Goal: Task Accomplishment & Management: Use online tool/utility

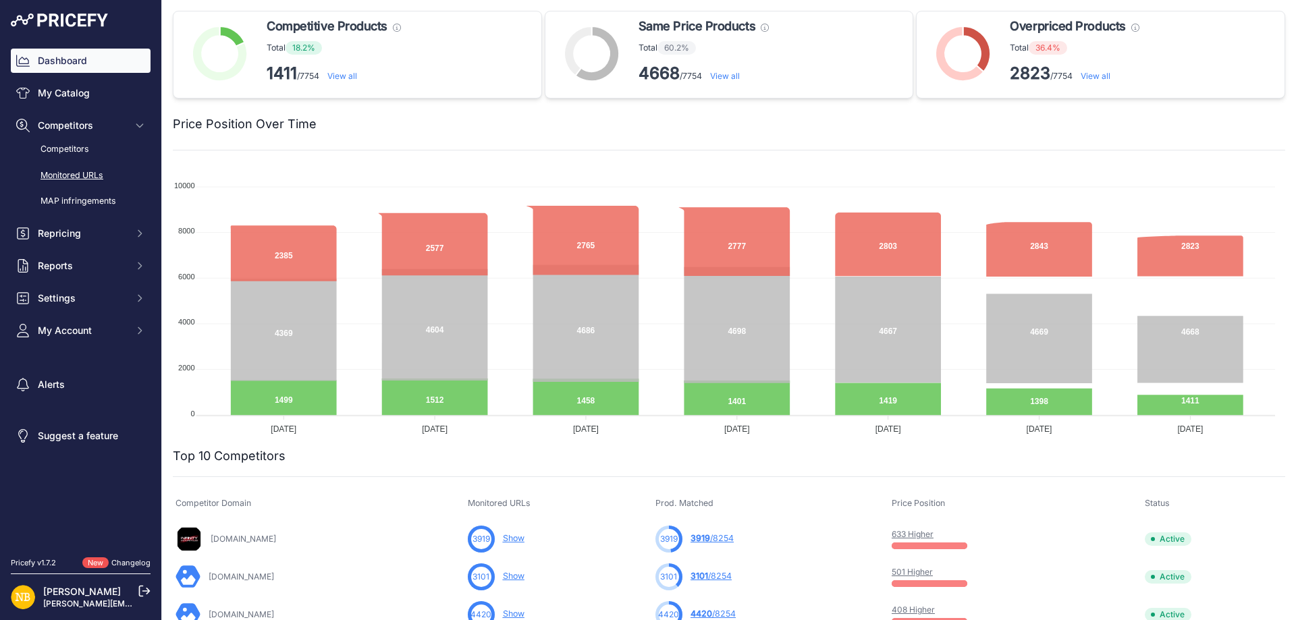
drag, startPoint x: 95, startPoint y: 176, endPoint x: 99, endPoint y: 170, distance: 7.0
click at [95, 175] on link "Monitored URLs" at bounding box center [81, 176] width 140 height 24
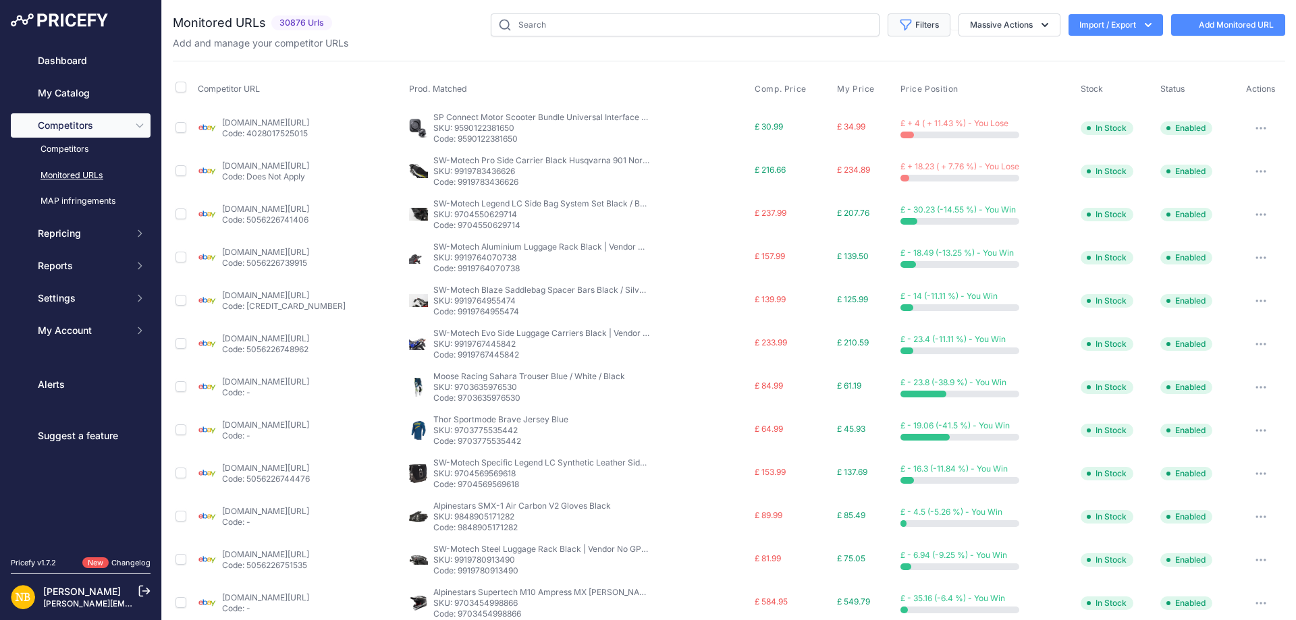
click at [899, 28] on icon "button" at bounding box center [906, 25] width 14 height 14
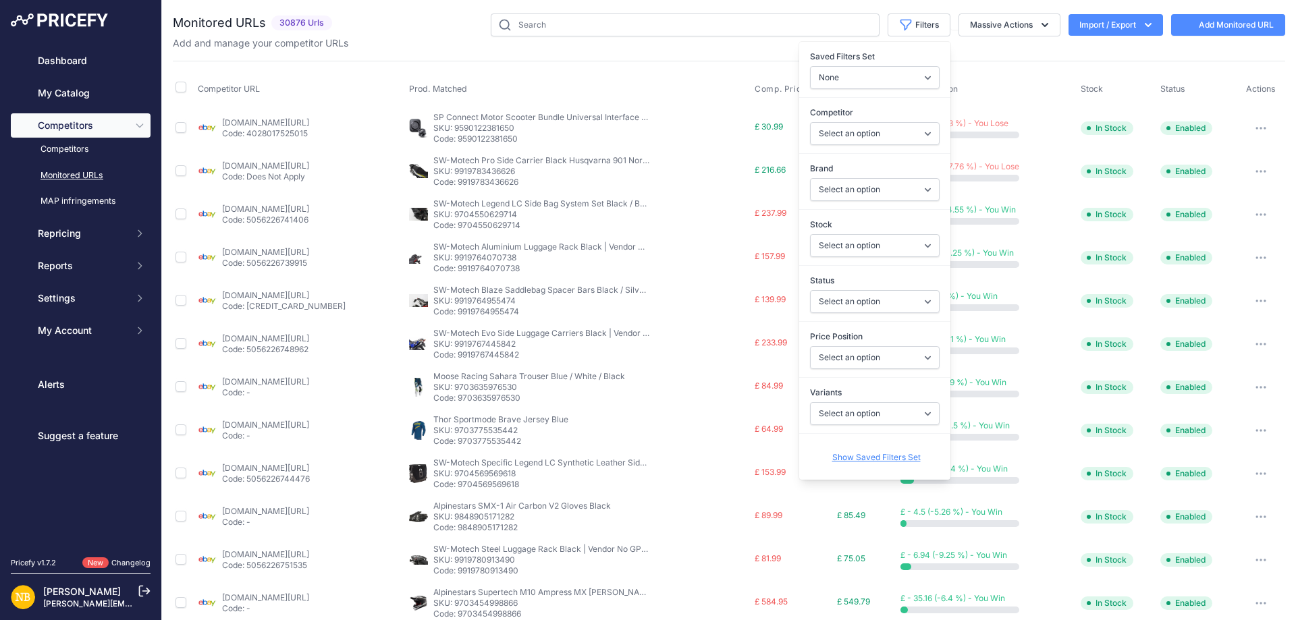
click at [743, 54] on div "Monitored URLs 30876 Urls" at bounding box center [729, 514] width 1113 height 1000
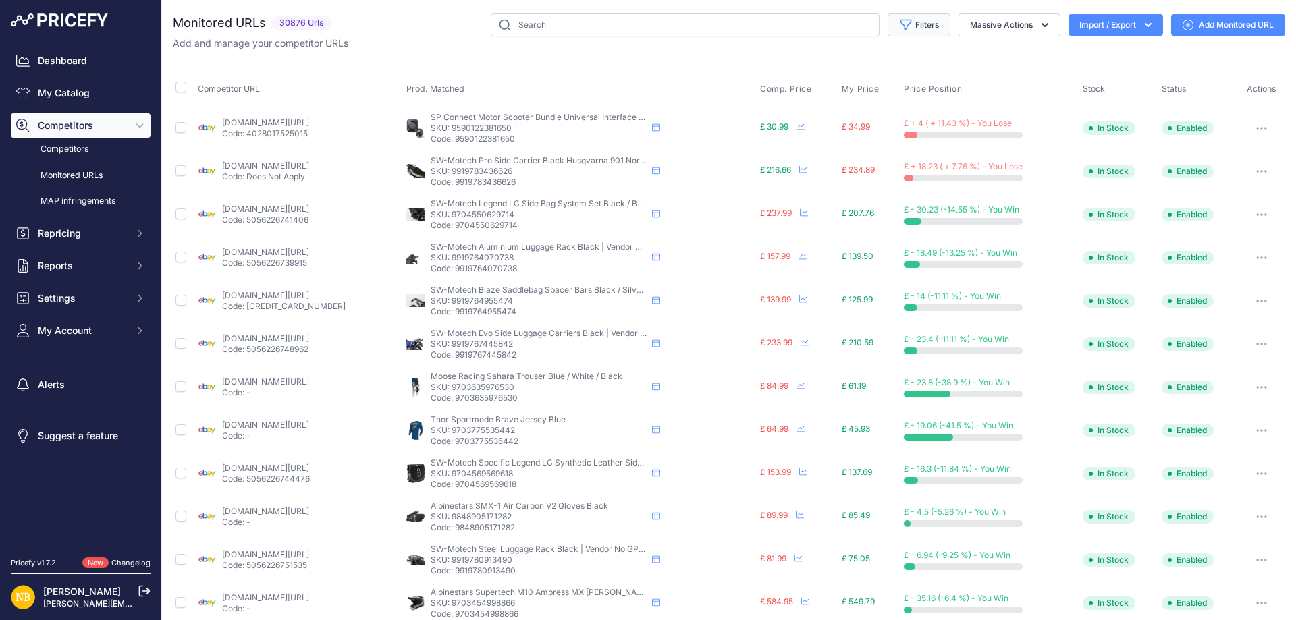
click at [921, 23] on button "Filters" at bounding box center [919, 25] width 63 height 23
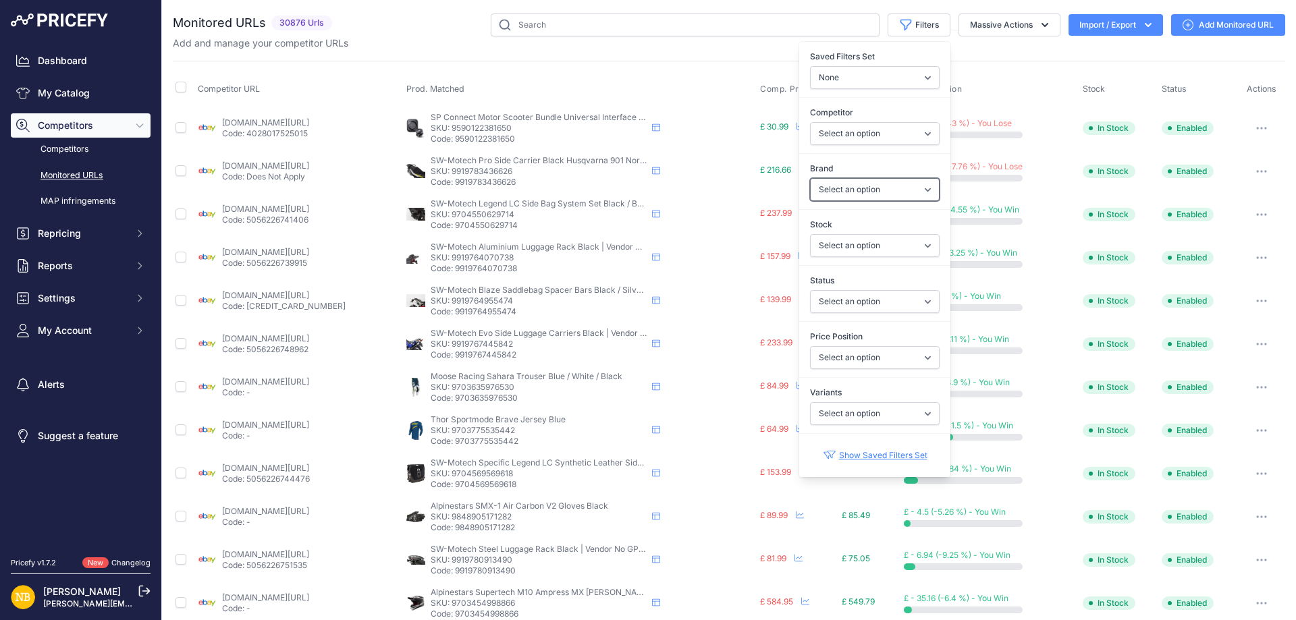
click at [816, 185] on select "Select an option 100% 13 And A Half Magazine AGV Airoh Ale Clothing Alpinestars…" at bounding box center [875, 189] width 130 height 23
select select "Nexx"
click at [810, 178] on select "Select an option 100% 13 And A Half Magazine AGV Airoh Ale Clothing Alpinestars…" at bounding box center [875, 189] width 130 height 23
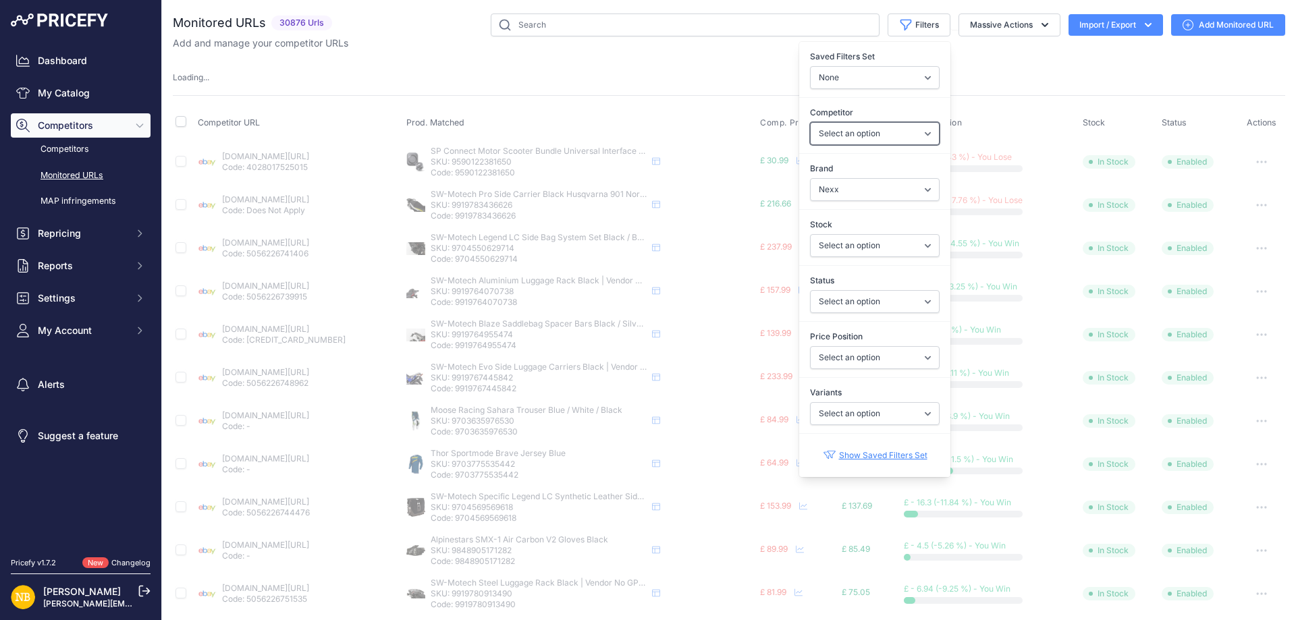
click at [826, 126] on select "Select an option [DOMAIN_NAME] [DOMAIN_NAME] [DOMAIN_NAME] [DOMAIN_NAME] [DOMAI…" at bounding box center [875, 133] width 130 height 23
select select "4347"
click at [810, 122] on select "Select an option [DOMAIN_NAME] [DOMAIN_NAME] [DOMAIN_NAME] [DOMAIN_NAME] [DOMAI…" at bounding box center [875, 133] width 130 height 23
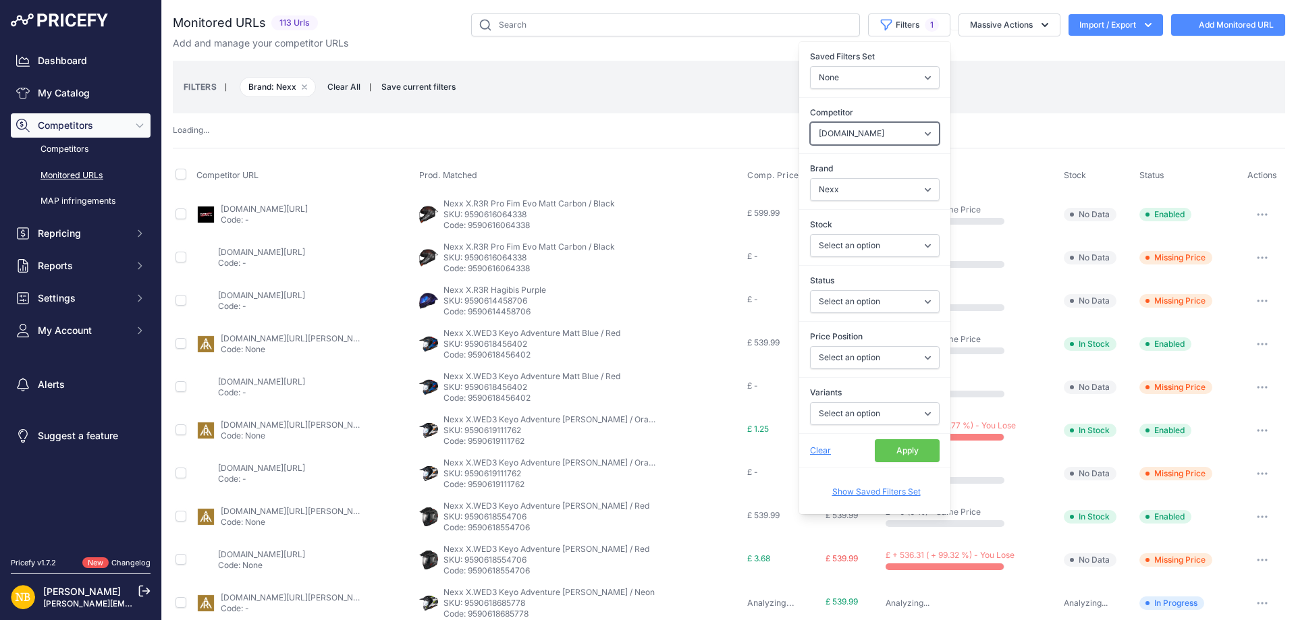
select select
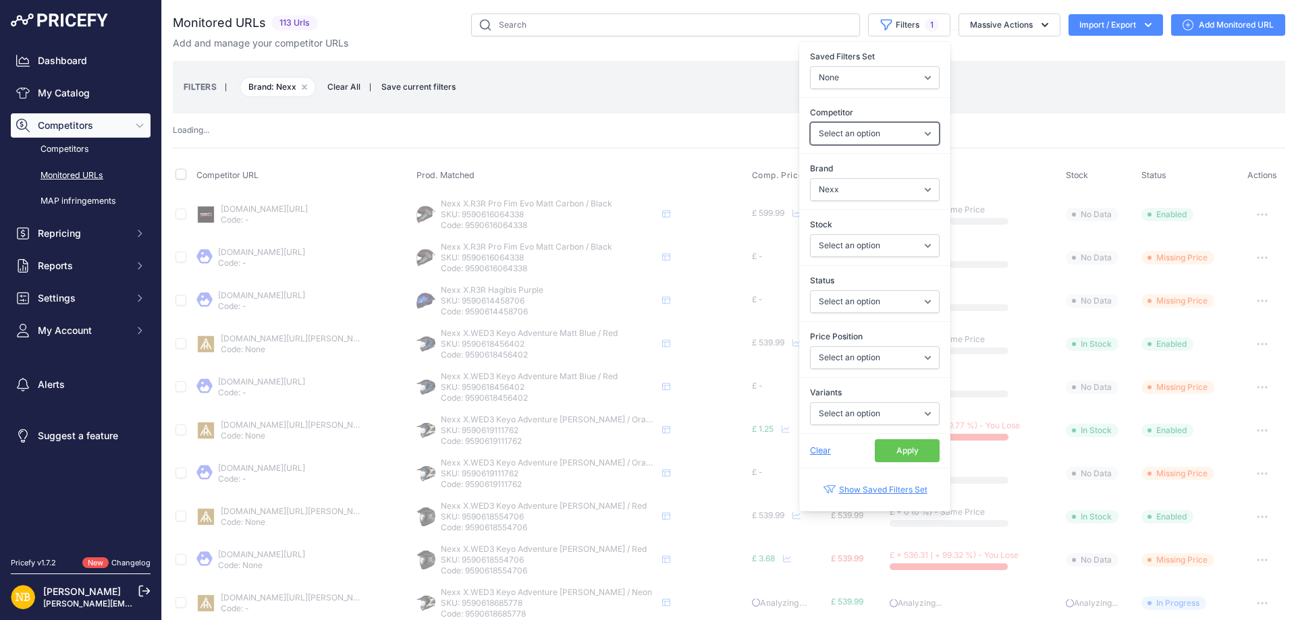
select select "4347"
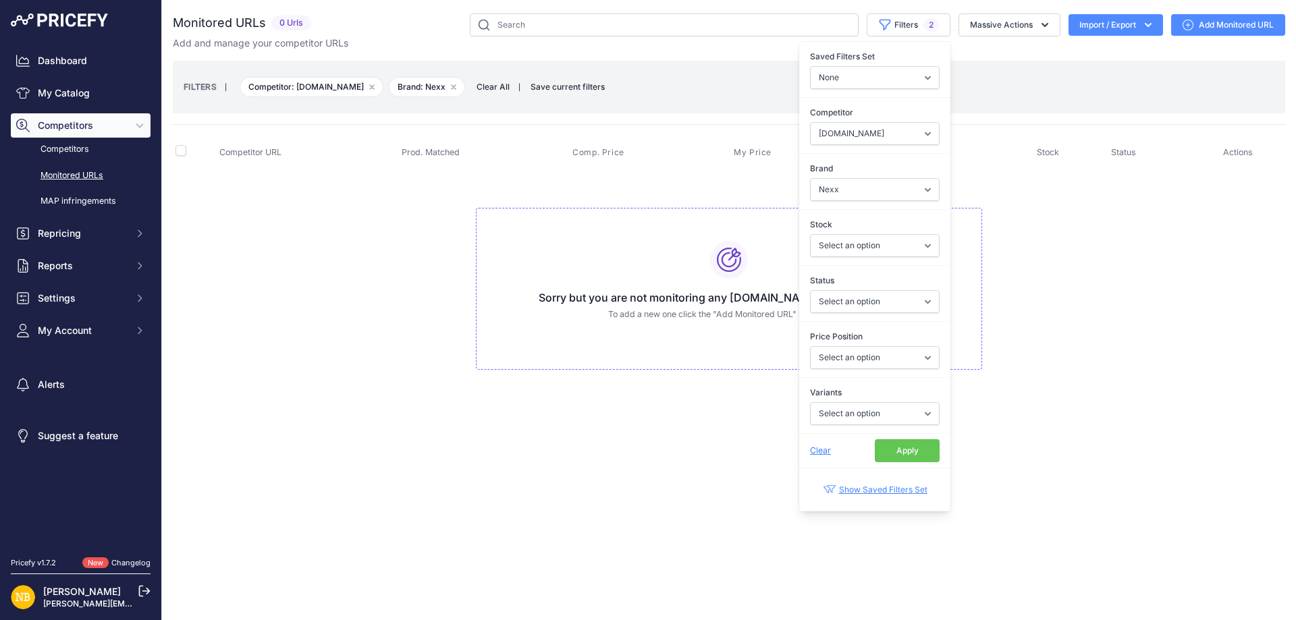
click at [886, 450] on button "Apply" at bounding box center [907, 451] width 65 height 23
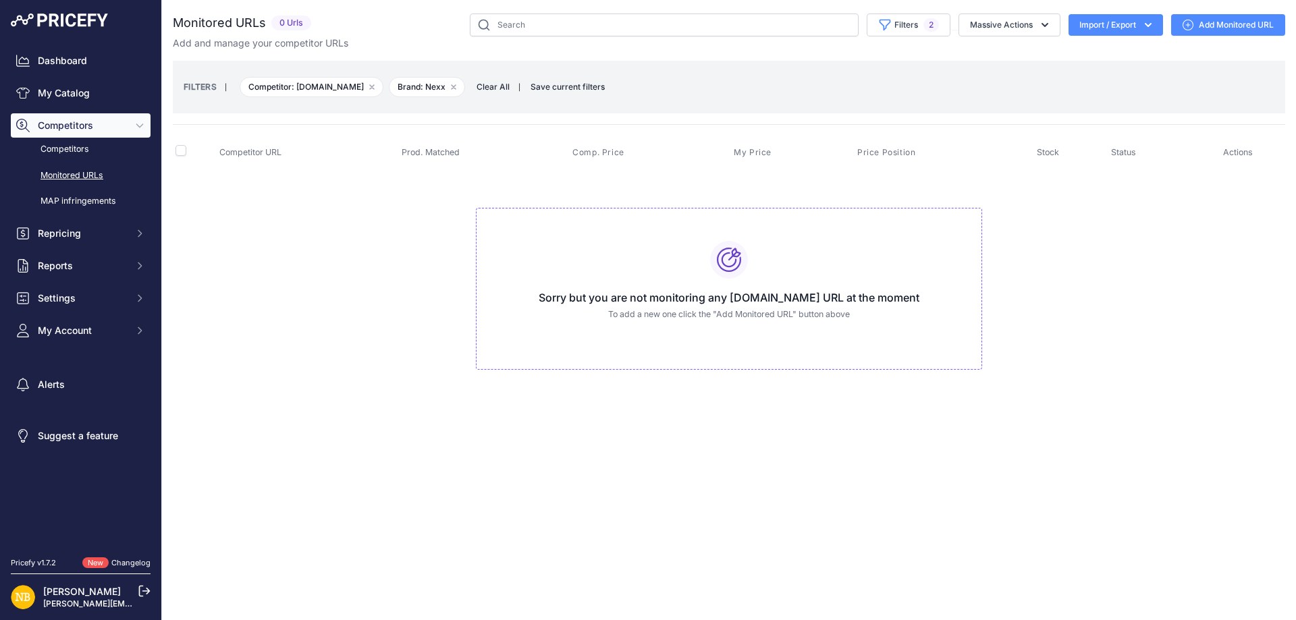
click at [381, 390] on td "Sorry but you are not monitoring any [DOMAIN_NAME] URL at the moment To add a n…" at bounding box center [729, 283] width 1113 height 228
click at [473, 86] on span "Clear All" at bounding box center [493, 87] width 47 height 14
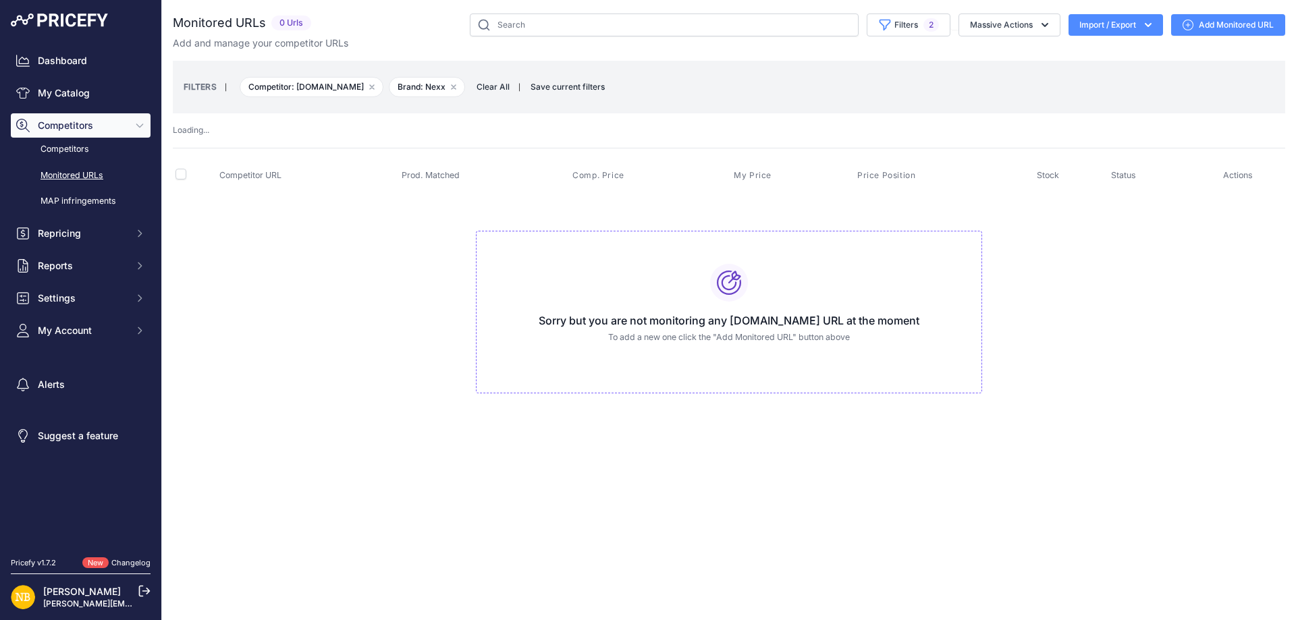
click at [481, 82] on span "Clear All" at bounding box center [493, 87] width 47 height 14
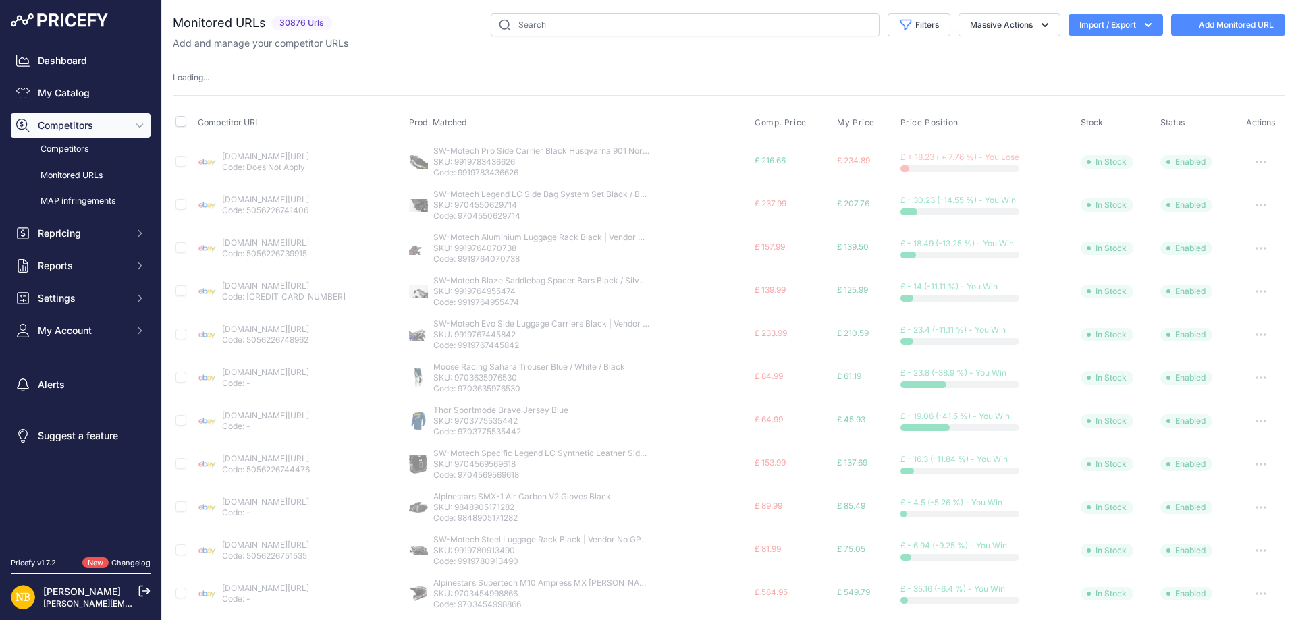
click at [498, 107] on th "Prod. Matched" at bounding box center [579, 124] width 346 height 34
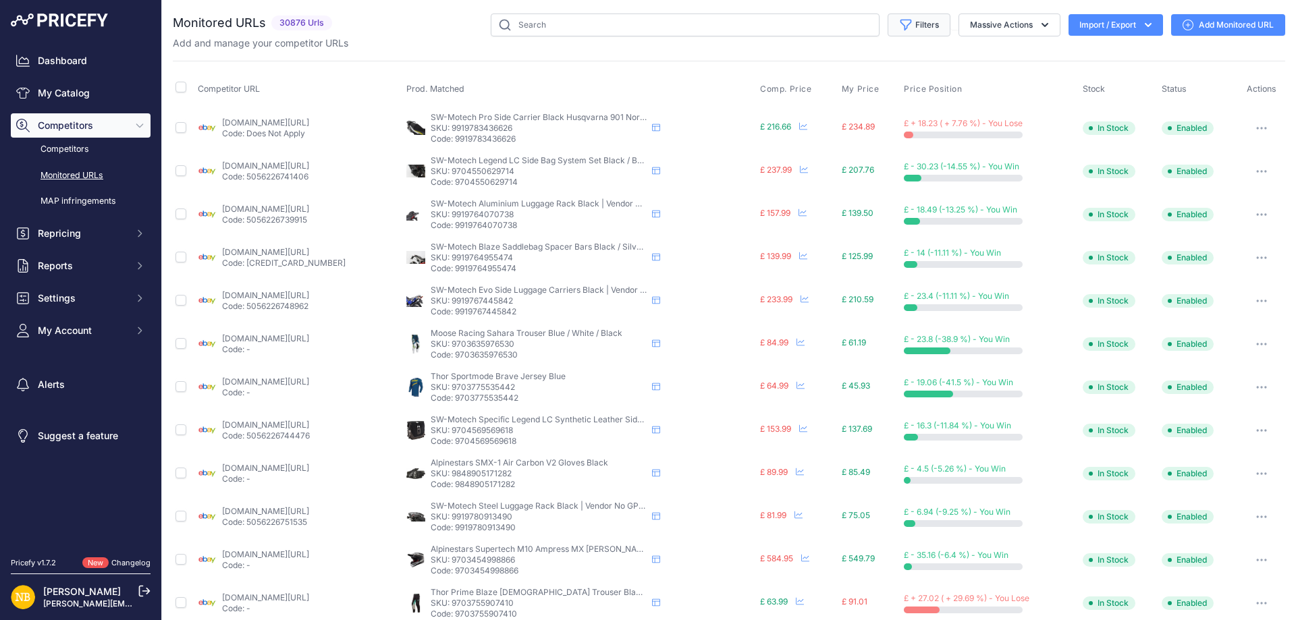
click at [916, 27] on button "Filters" at bounding box center [919, 25] width 63 height 23
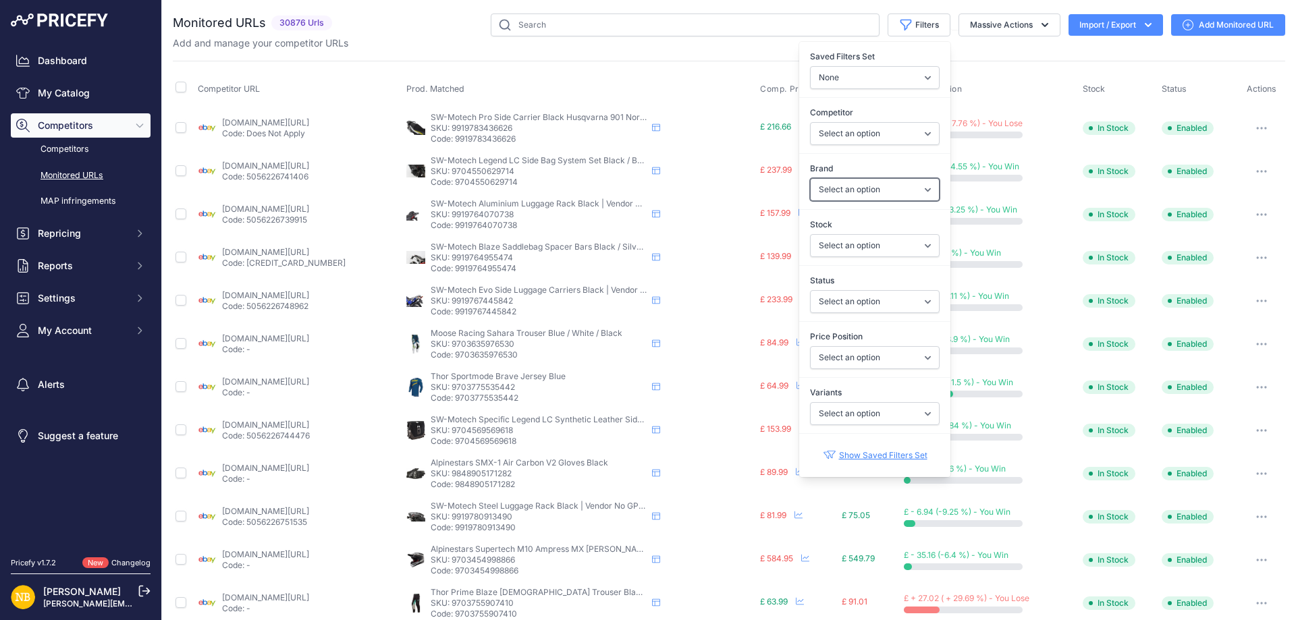
click at [813, 191] on select "Select an option 100% 13 And A Half Magazine AGV Airoh Ale Clothing Alpinestars…" at bounding box center [875, 189] width 130 height 23
select select "Macna"
click at [810, 178] on select "Select an option 100% 13 And A Half Magazine AGV Airoh Ale Clothing Alpinestars…" at bounding box center [875, 189] width 130 height 23
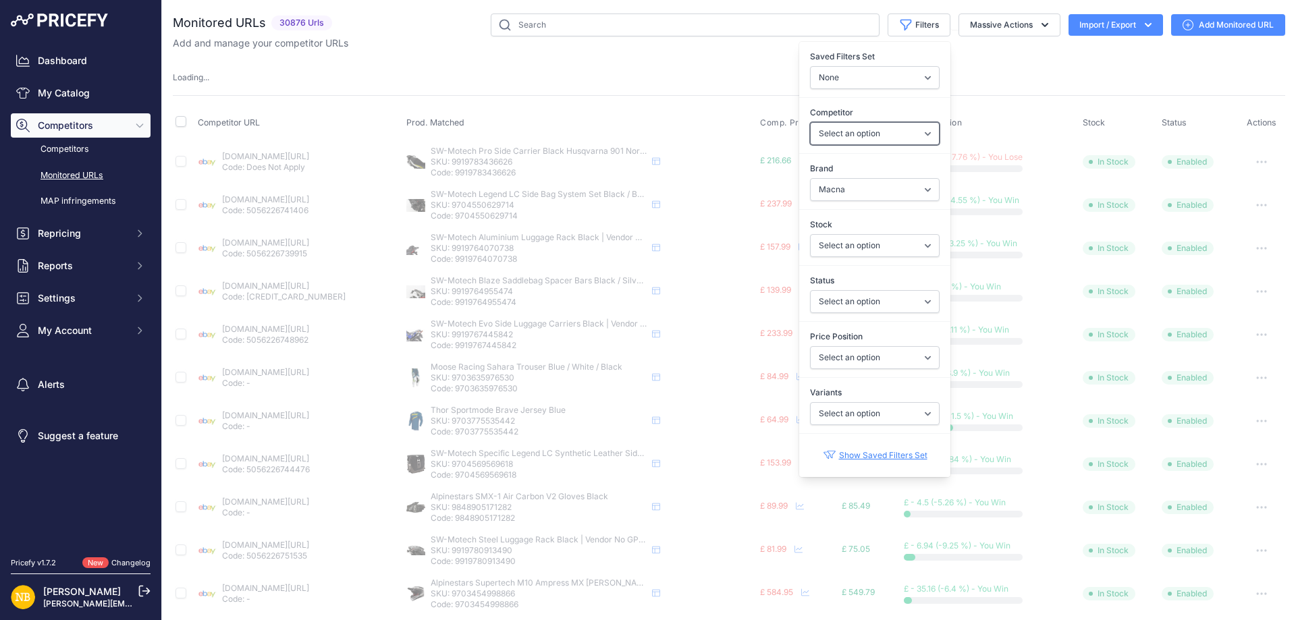
click at [854, 126] on select "Select an option [DOMAIN_NAME] [DOMAIN_NAME] [DOMAIN_NAME] [DOMAIN_NAME] [DOMAI…" at bounding box center [875, 133] width 130 height 23
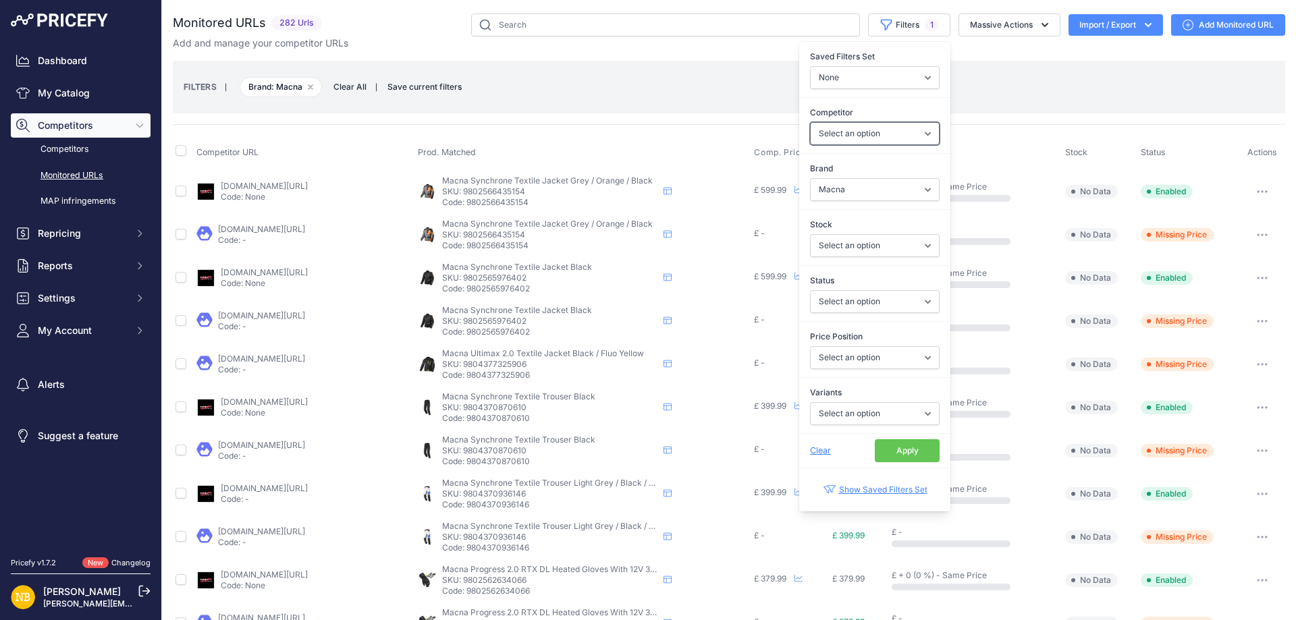
select select "54869"
click at [810, 122] on select "Select an option [DOMAIN_NAME] [DOMAIN_NAME] [DOMAIN_NAME] [DOMAIN_NAME] [DOMAI…" at bounding box center [875, 133] width 130 height 23
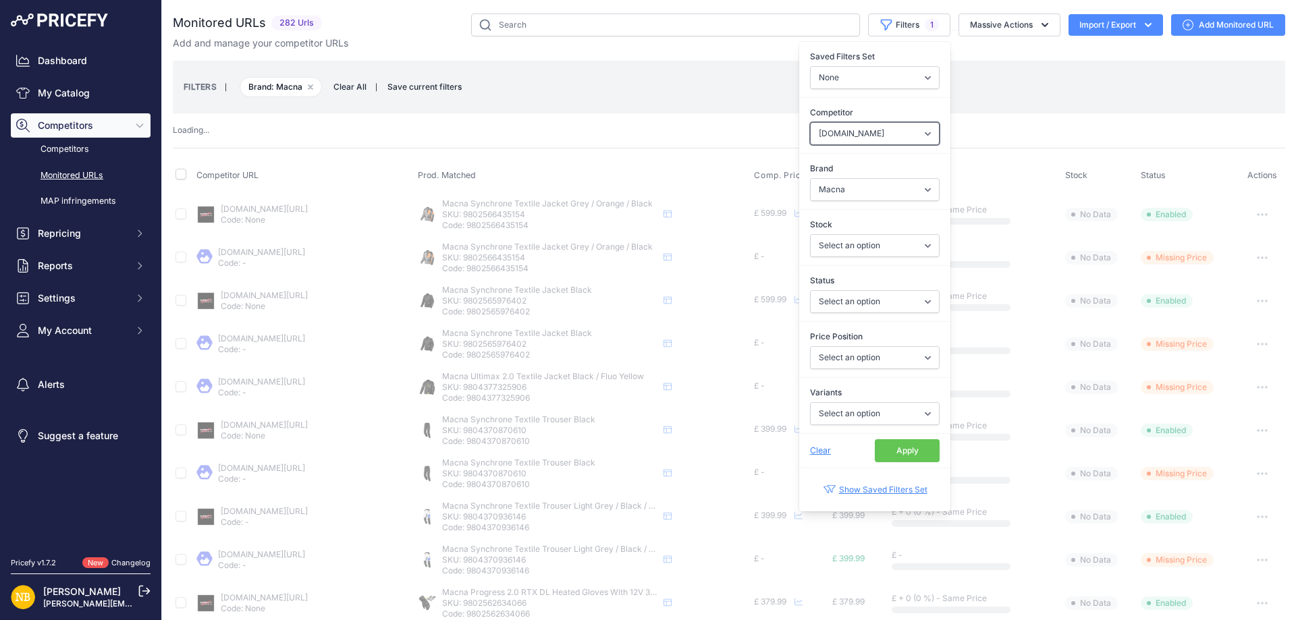
click at [859, 136] on select "Select an option [DOMAIN_NAME] [DOMAIN_NAME] [DOMAIN_NAME] [DOMAIN_NAME] [DOMAI…" at bounding box center [875, 133] width 130 height 23
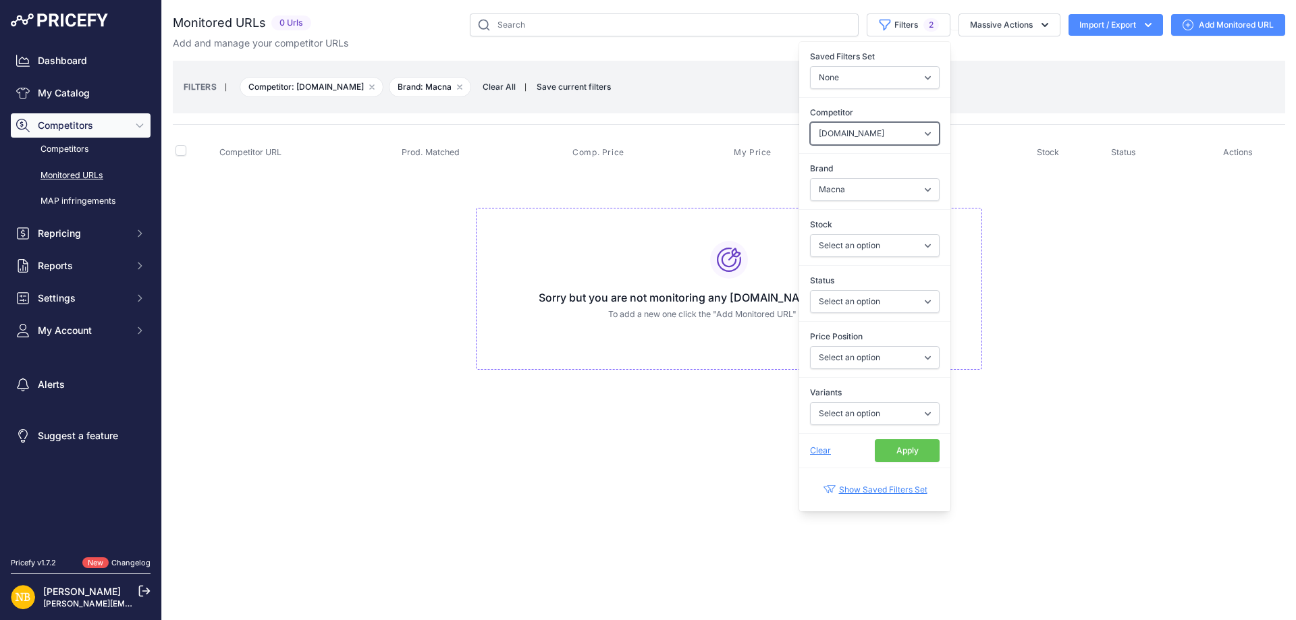
select select "4354"
click at [810, 122] on select "Select an option [DOMAIN_NAME] [DOMAIN_NAME] [DOMAIN_NAME] [DOMAIN_NAME] [DOMAI…" at bounding box center [875, 133] width 130 height 23
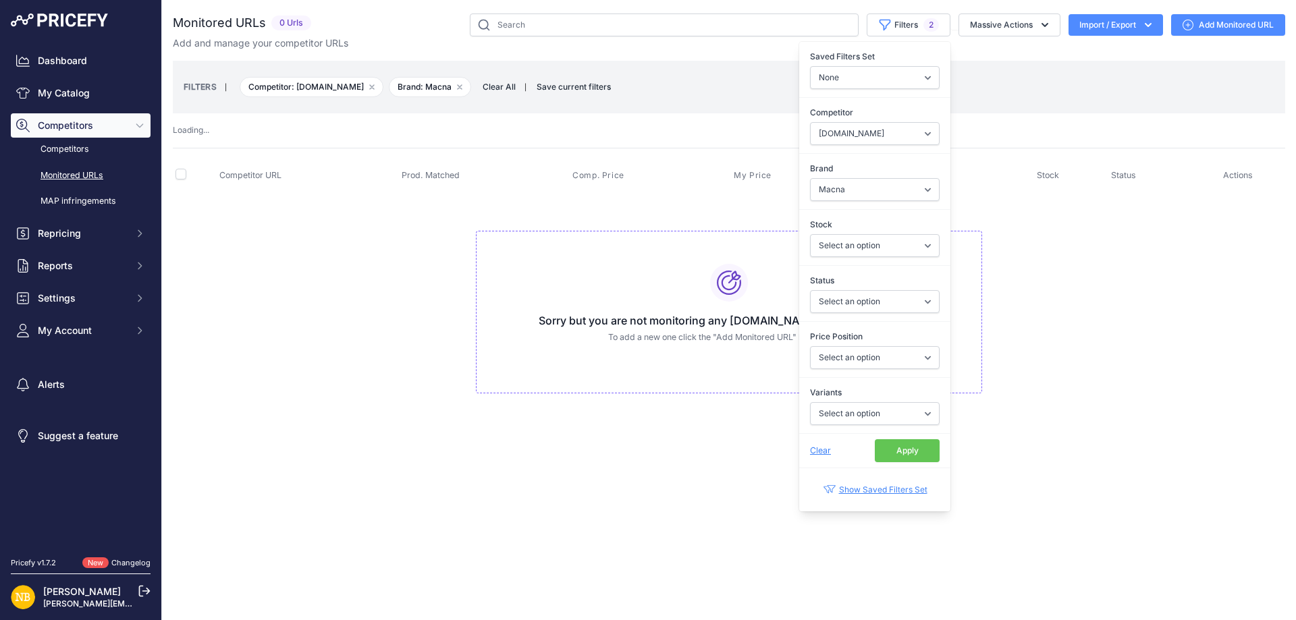
click at [919, 444] on button "Apply" at bounding box center [907, 451] width 65 height 23
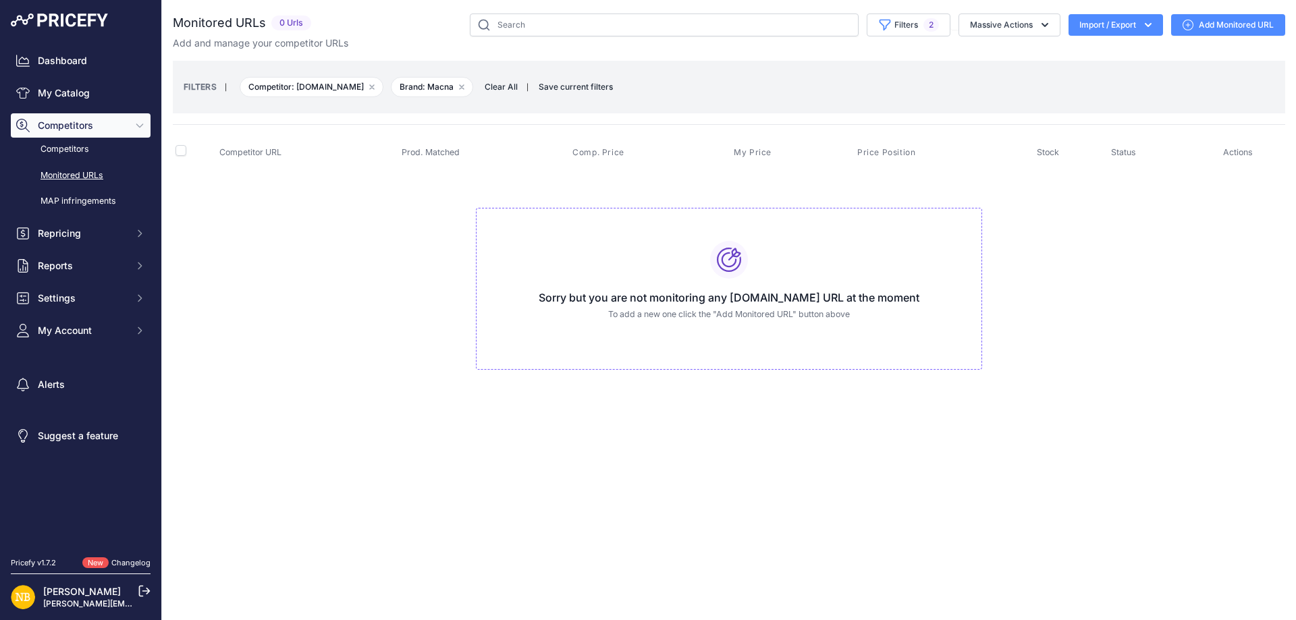
click at [345, 204] on td "Sorry but you are not monitoring any [DOMAIN_NAME] URL at the moment To add a n…" at bounding box center [729, 283] width 1113 height 228
click at [510, 92] on span "Clear All" at bounding box center [501, 87] width 47 height 14
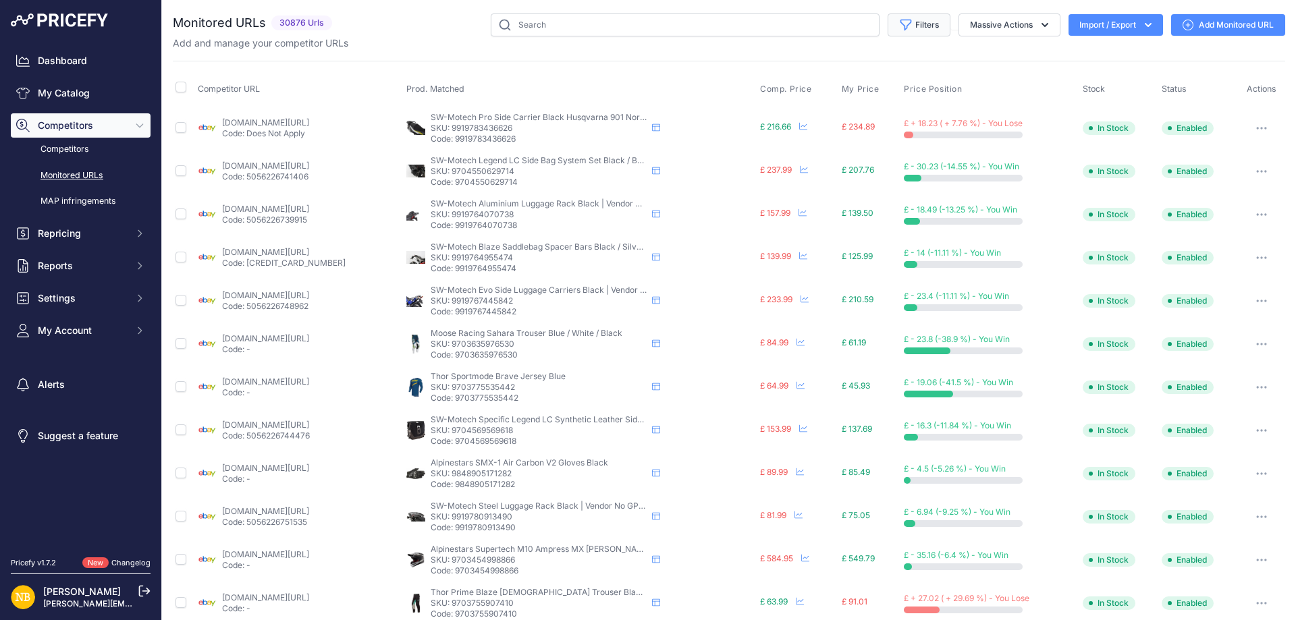
click at [920, 16] on button "Filters" at bounding box center [919, 25] width 63 height 23
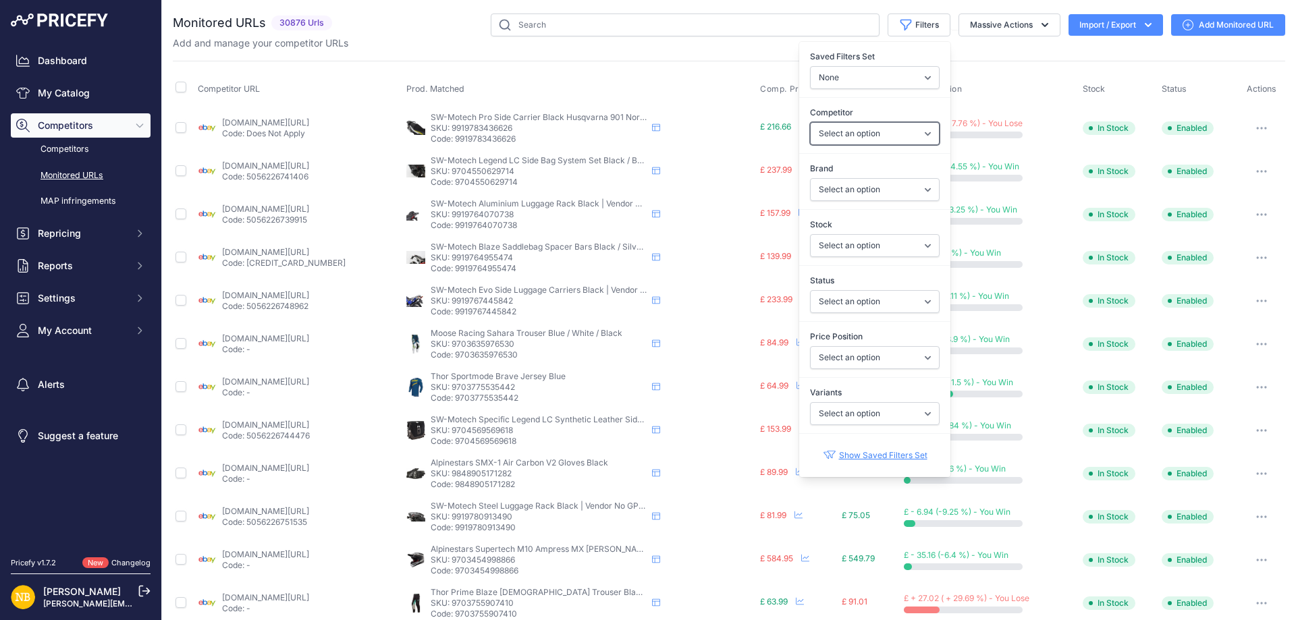
click at [822, 137] on select "Select an option [DOMAIN_NAME] [DOMAIN_NAME] [DOMAIN_NAME] [DOMAIN_NAME] [DOMAI…" at bounding box center [875, 133] width 130 height 23
click at [830, 194] on select "Select an option 100% 13 And A Half Magazine AGV Airoh Ale Clothing Alpinestars…" at bounding box center [875, 189] width 130 height 23
select select "Forma"
click at [810, 178] on select "Select an option 100% 13 And A Half Magazine AGV Airoh Ale Clothing Alpinestars…" at bounding box center [875, 189] width 130 height 23
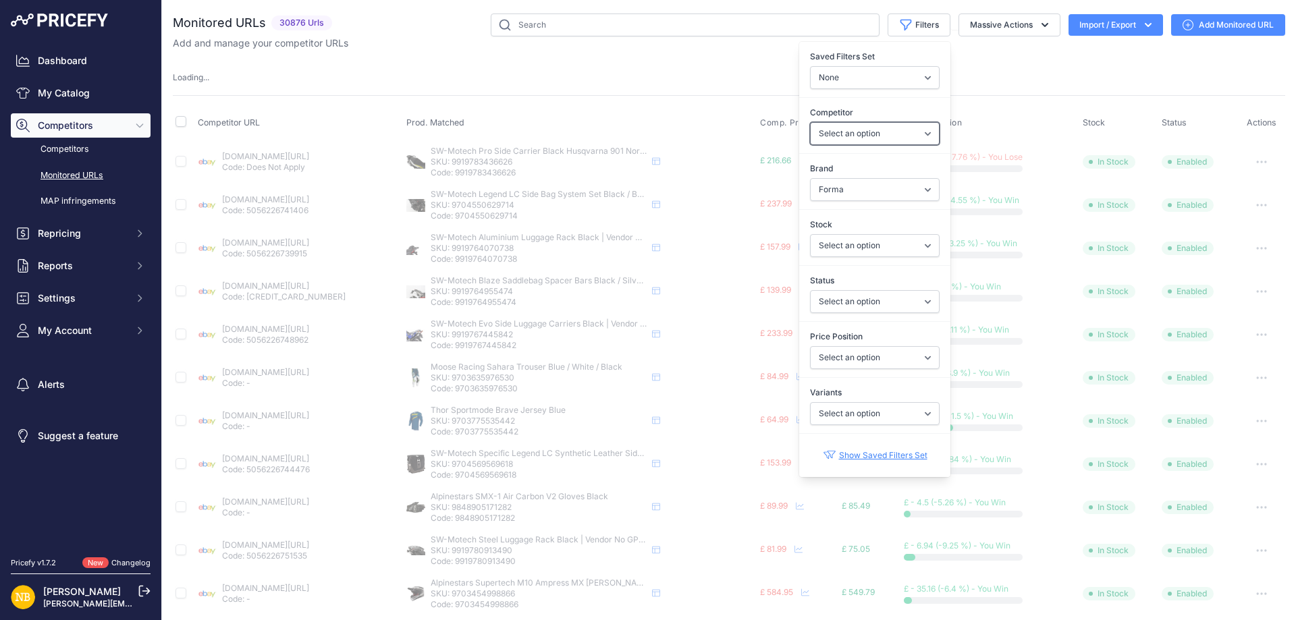
click at [830, 129] on select "Select an option [DOMAIN_NAME] [DOMAIN_NAME] [DOMAIN_NAME] [DOMAIN_NAME] [DOMAI…" at bounding box center [875, 133] width 130 height 23
select select "4354"
click at [810, 122] on select "Select an option [DOMAIN_NAME] [DOMAIN_NAME] [DOMAIN_NAME] [DOMAIN_NAME] [DOMAI…" at bounding box center [875, 133] width 130 height 23
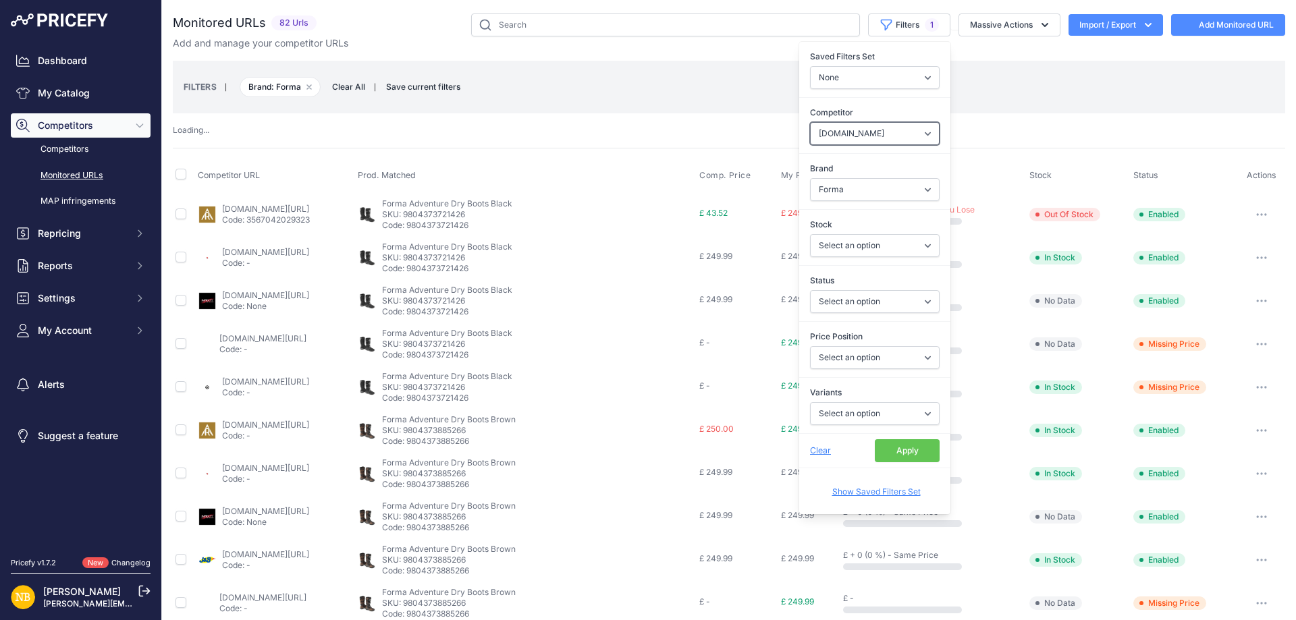
select select
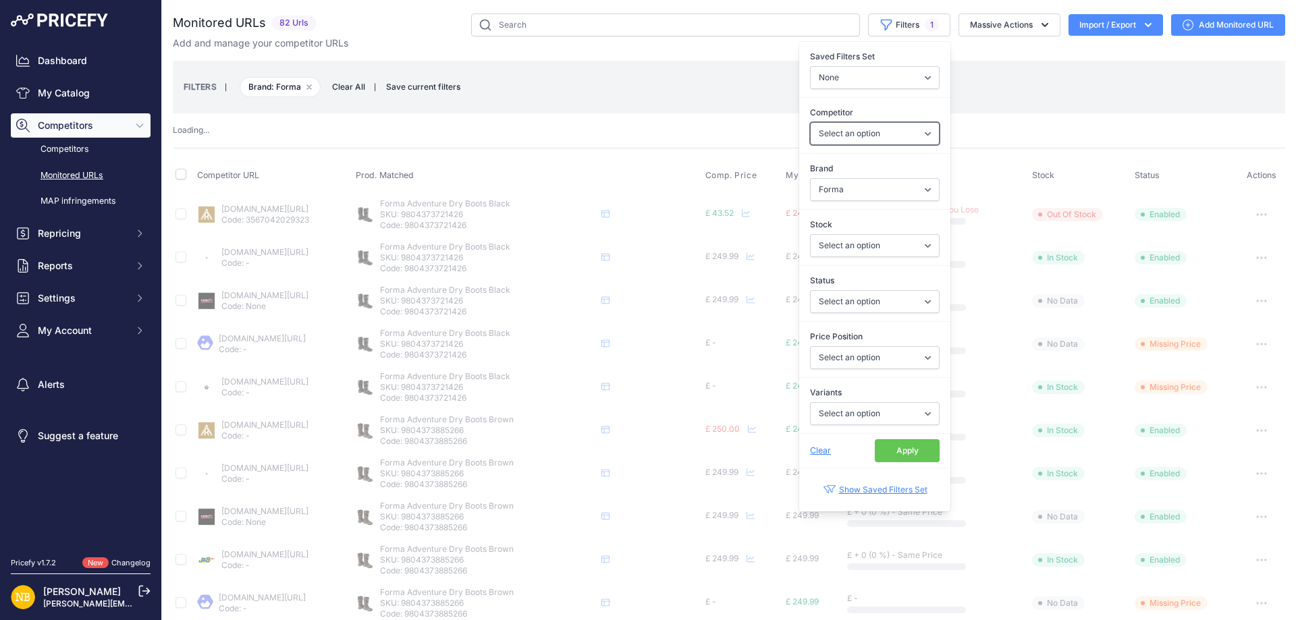
select select "4354"
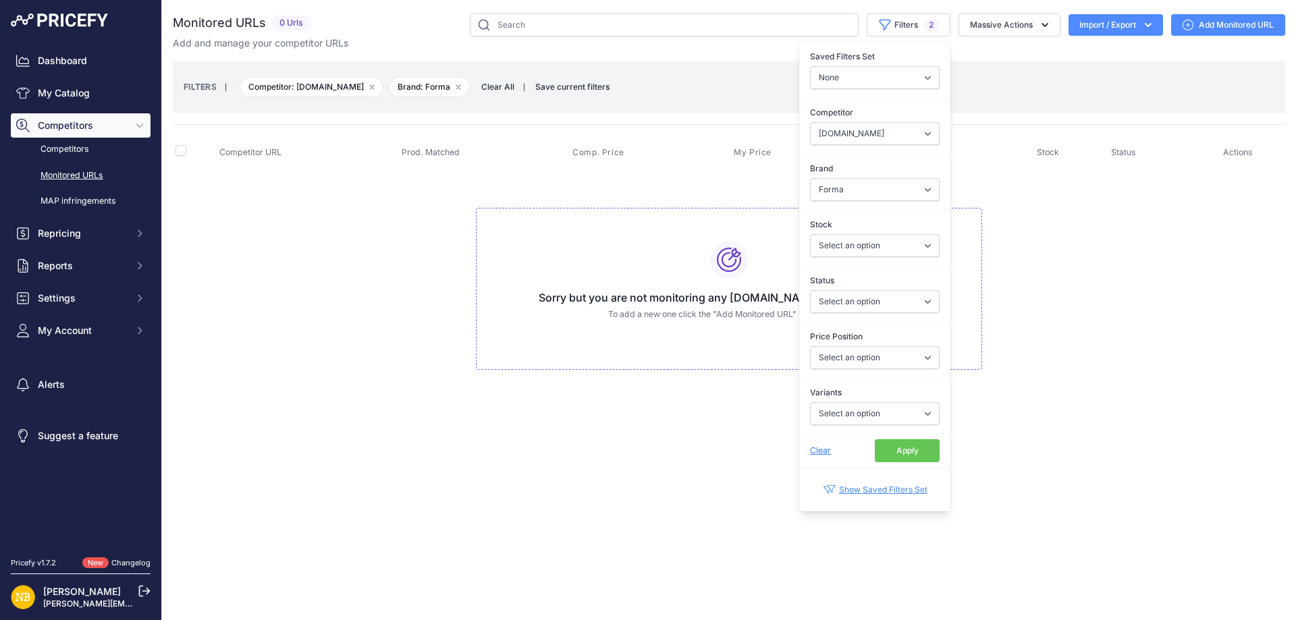
click at [904, 460] on button "Apply" at bounding box center [907, 451] width 65 height 23
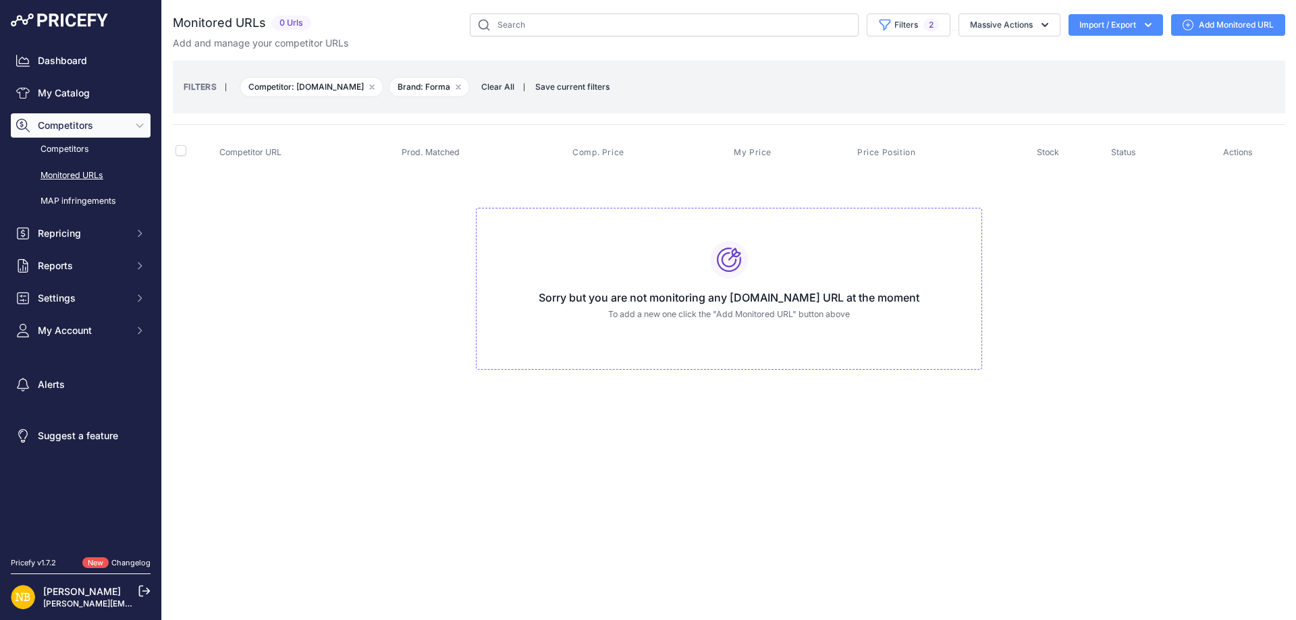
click at [500, 89] on span "Clear All" at bounding box center [498, 87] width 47 height 14
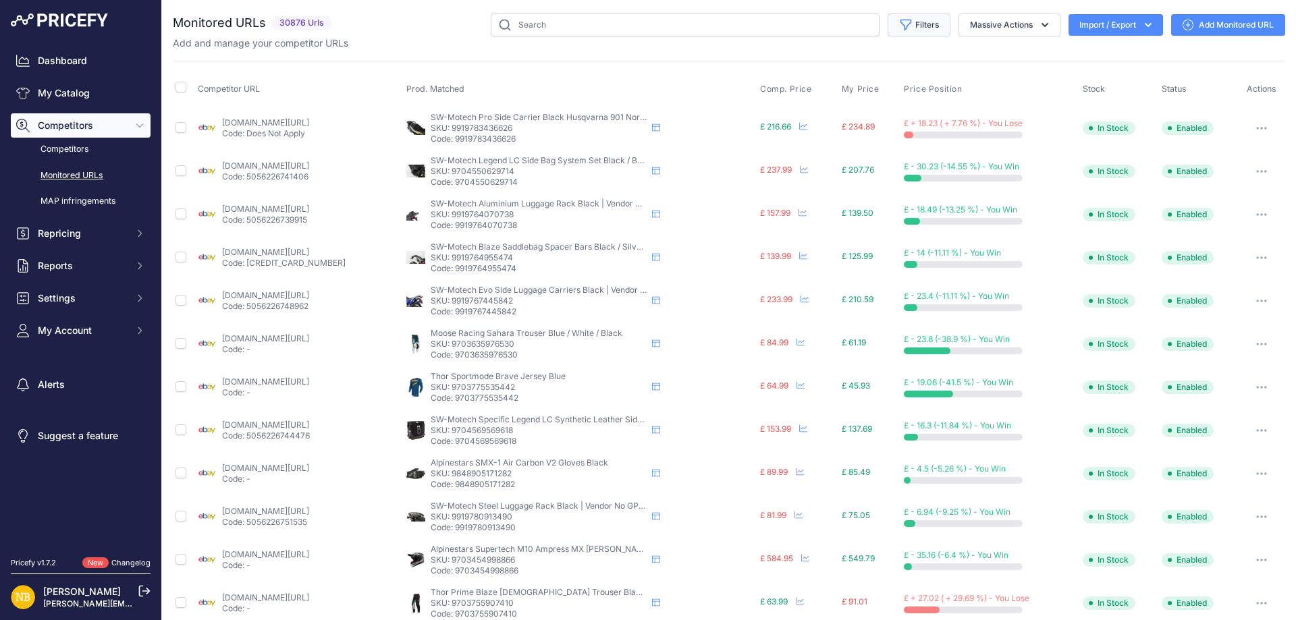
click at [899, 26] on icon "button" at bounding box center [906, 25] width 14 height 14
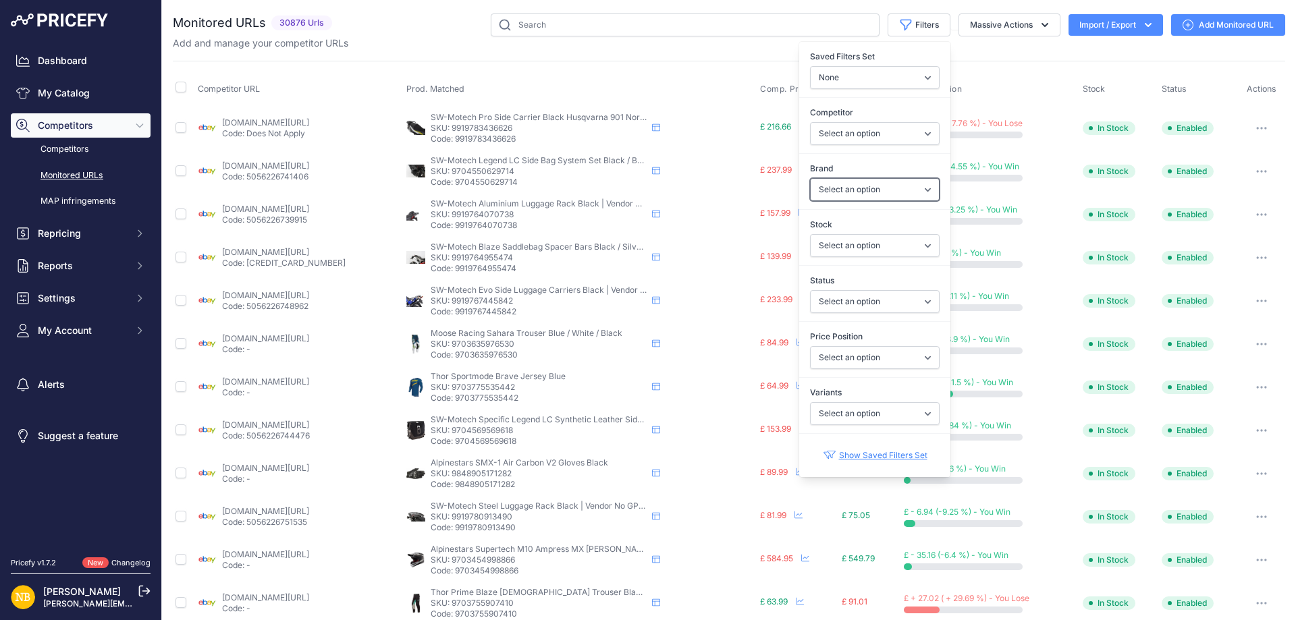
click at [826, 183] on select "Select an option 100% 13 And A Half Magazine AGV Airoh Ale Clothing Alpinestars…" at bounding box center [875, 189] width 130 height 23
select select "Forma"
click at [810, 178] on select "Select an option 100% 13 And A Half Magazine AGV Airoh Ale Clothing Alpinestars…" at bounding box center [875, 189] width 130 height 23
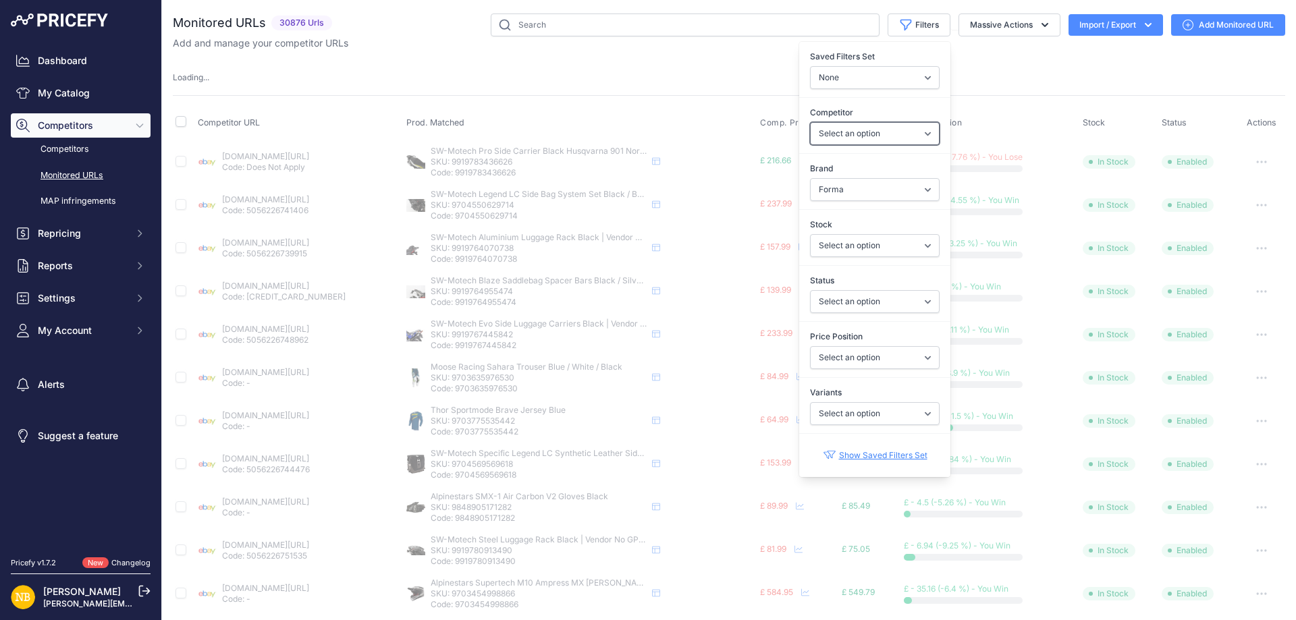
click at [828, 136] on select "Select an option [DOMAIN_NAME] [DOMAIN_NAME] [DOMAIN_NAME] [DOMAIN_NAME] [DOMAI…" at bounding box center [875, 133] width 130 height 23
select select "15386"
click at [810, 122] on select "Select an option [DOMAIN_NAME] [DOMAIN_NAME] [DOMAIN_NAME] [DOMAIN_NAME] [DOMAI…" at bounding box center [875, 133] width 130 height 23
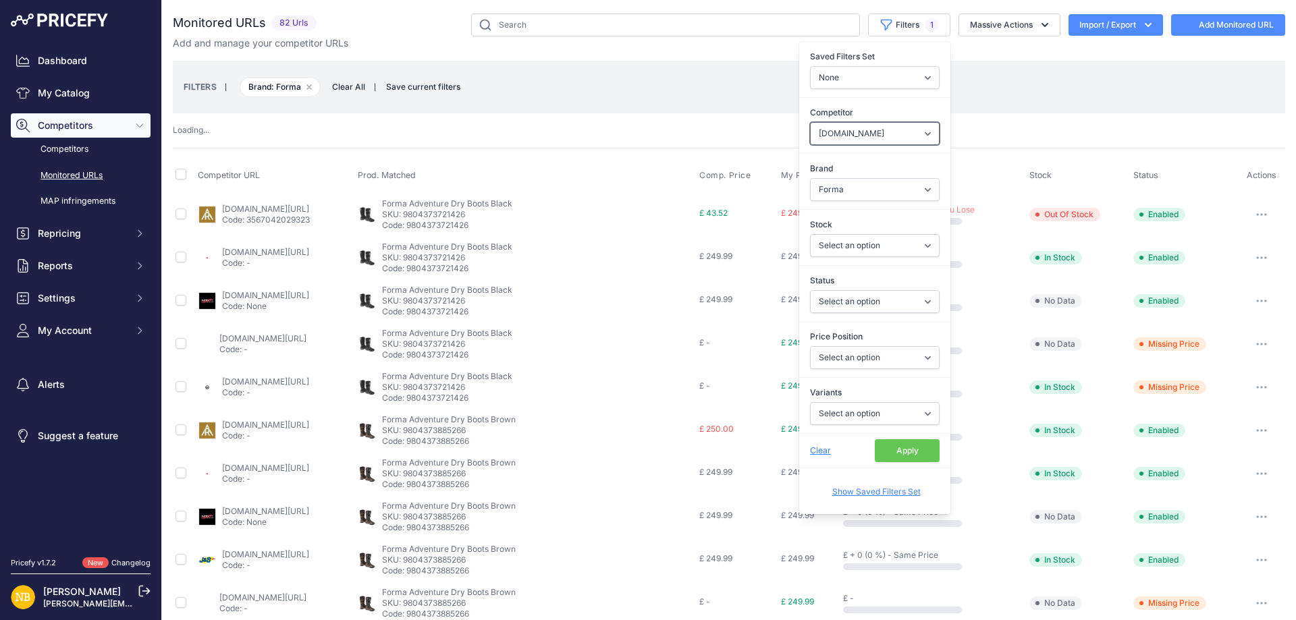
select select
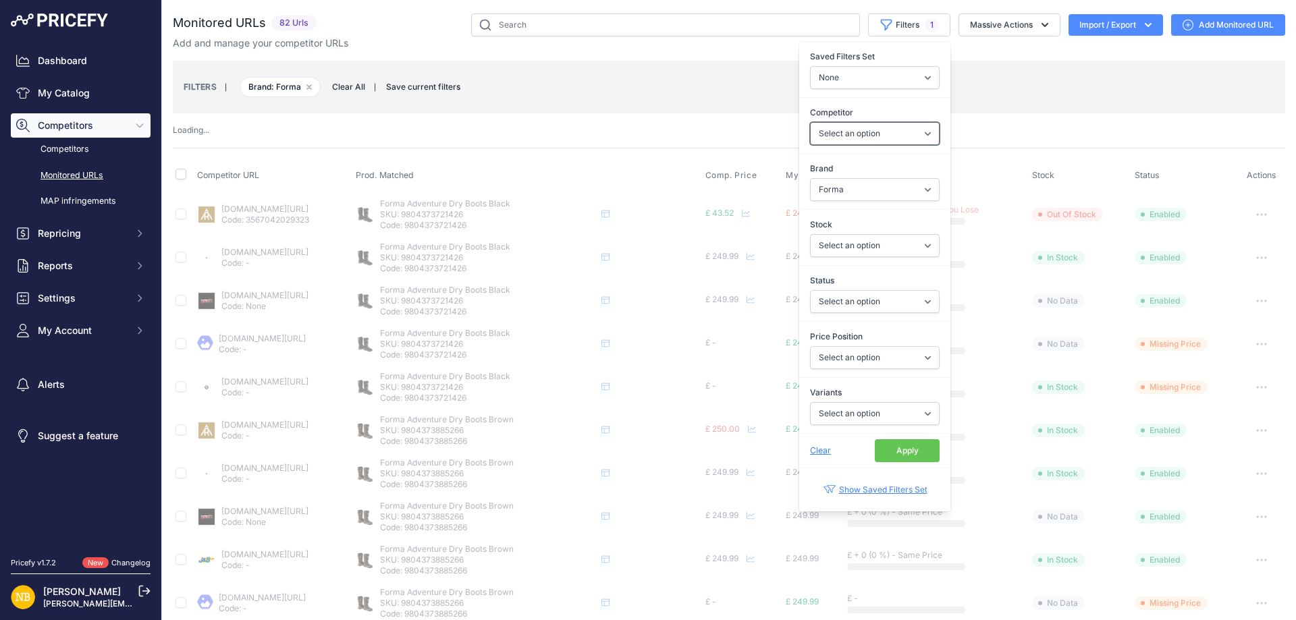
select select "15386"
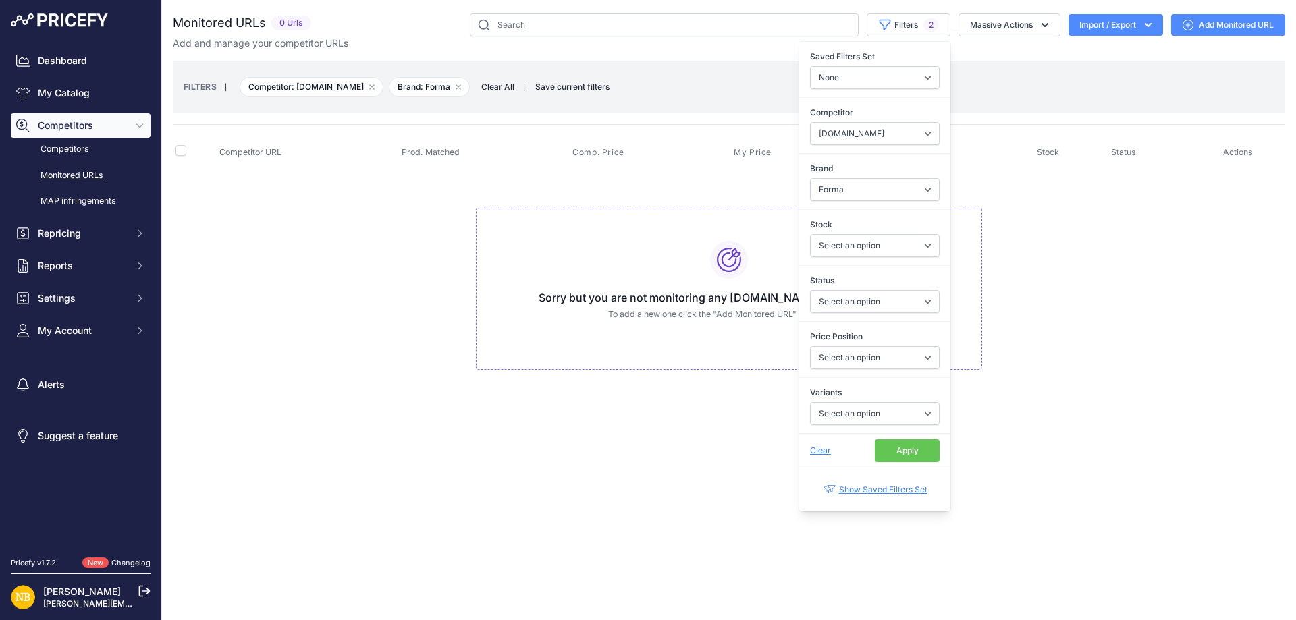
click at [913, 451] on button "Apply" at bounding box center [907, 451] width 65 height 23
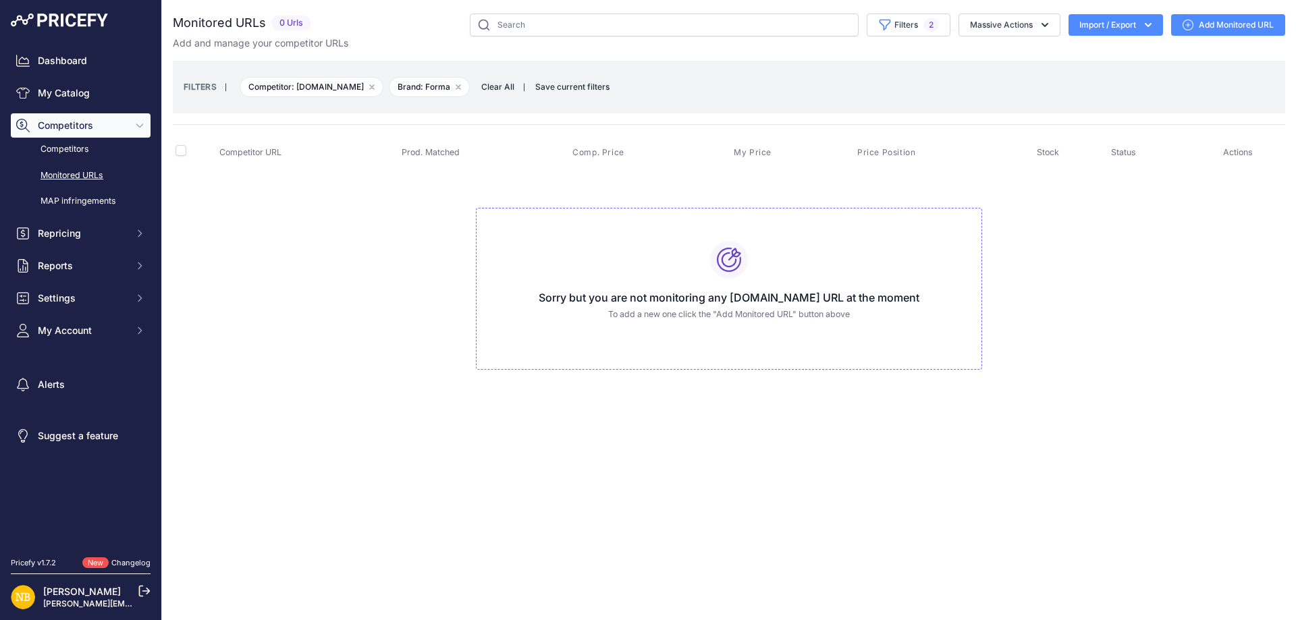
click at [494, 87] on span "Clear All" at bounding box center [498, 87] width 47 height 14
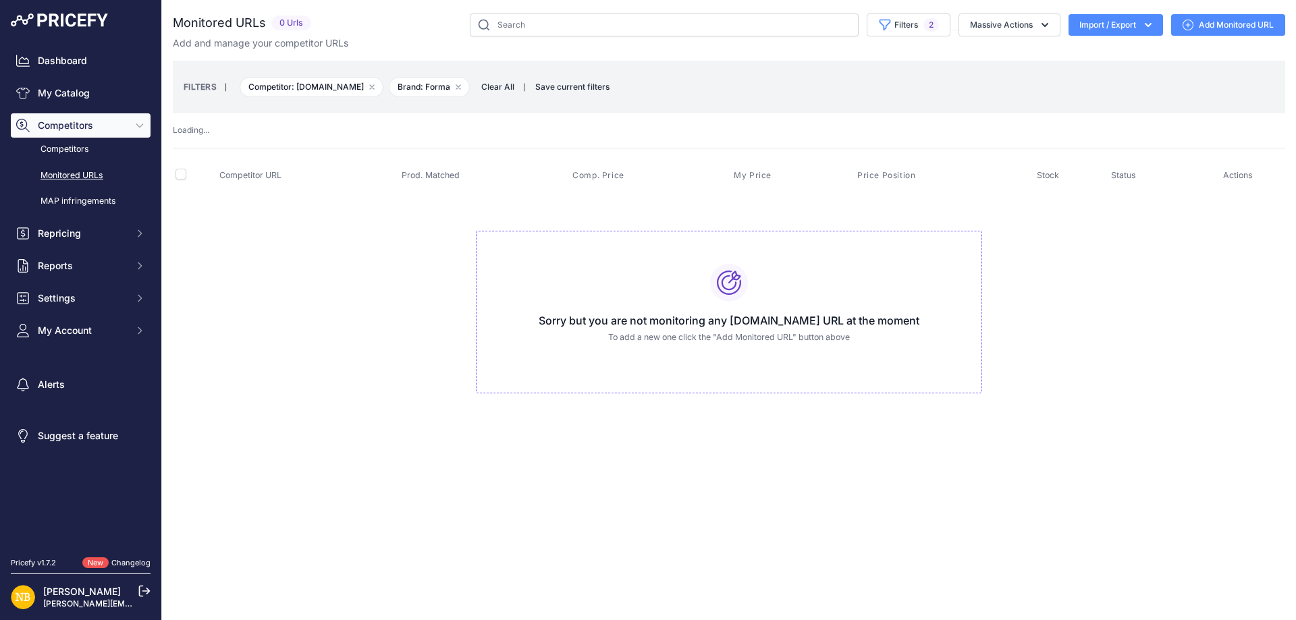
select select
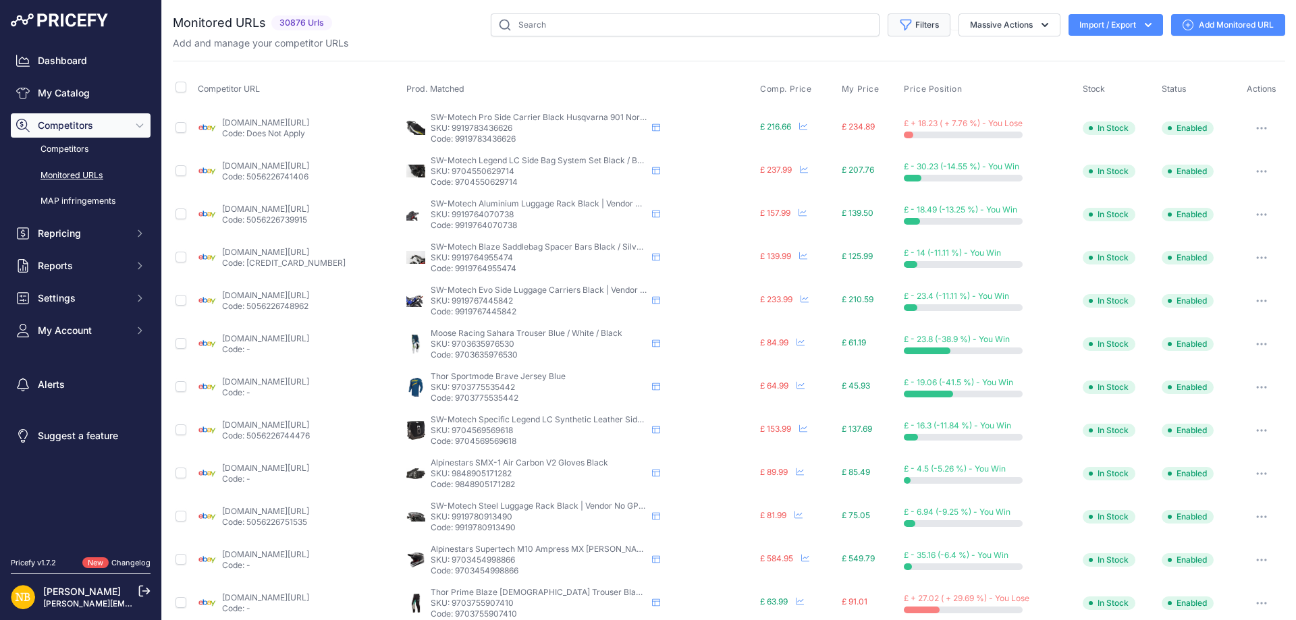
click at [905, 26] on button "Filters" at bounding box center [919, 25] width 63 height 23
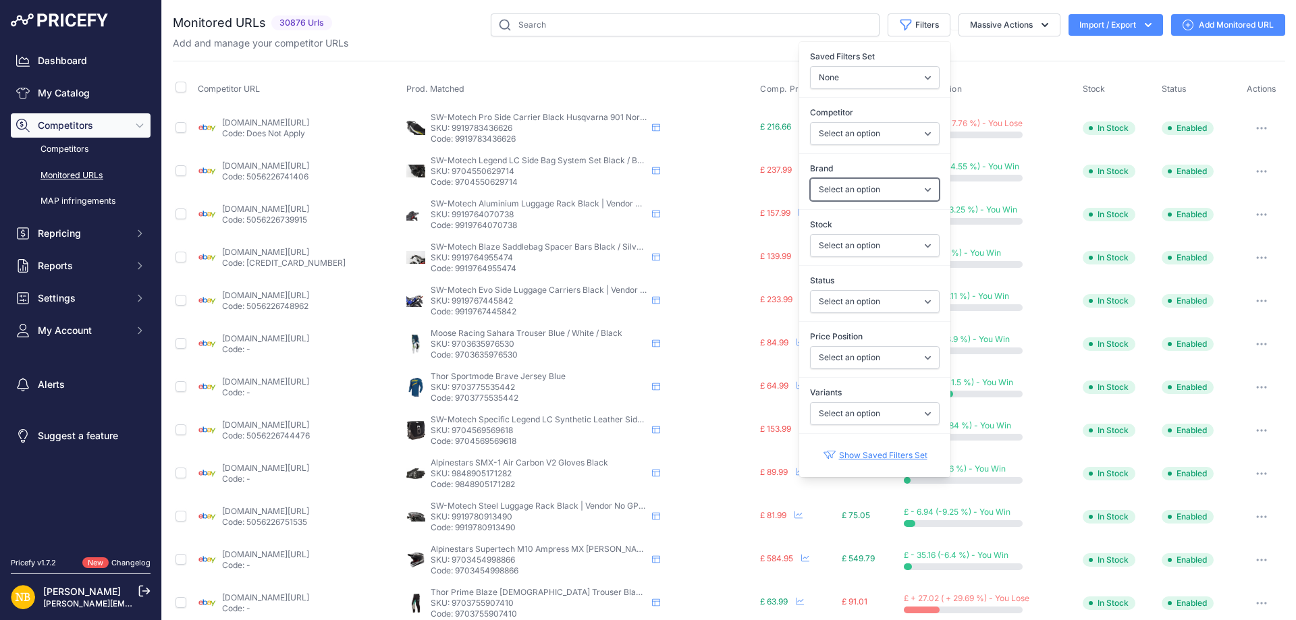
click at [844, 193] on select "Select an option 100% 13 And A Half Magazine AGV Airoh Ale Clothing Alpinestars…" at bounding box center [875, 189] width 130 height 23
select select "Schuberth"
click at [810, 178] on select "Select an option 100% 13 And A Half Magazine AGV Airoh Ale Clothing Alpinestars…" at bounding box center [875, 189] width 130 height 23
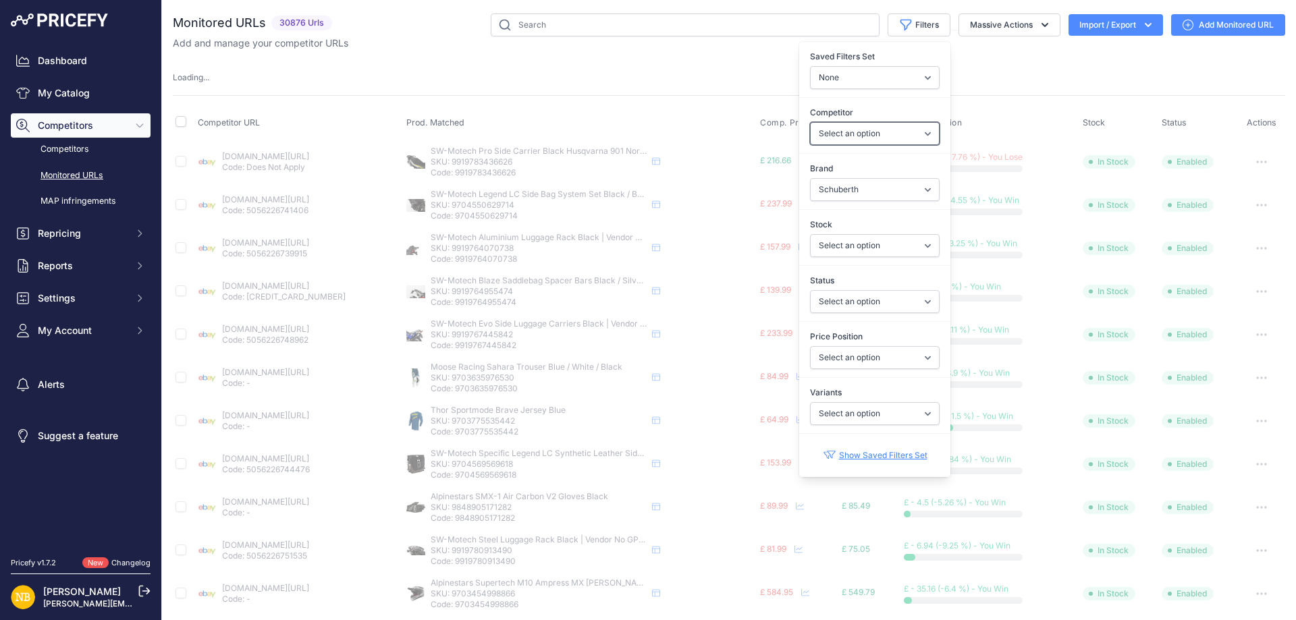
click at [820, 134] on select "Select an option [DOMAIN_NAME] [DOMAIN_NAME] [DOMAIN_NAME] [DOMAIN_NAME] [DOMAI…" at bounding box center [875, 133] width 130 height 23
select select "4341"
click at [810, 122] on select "Select an option [DOMAIN_NAME] [DOMAIN_NAME] [DOMAIN_NAME] [DOMAIN_NAME] [DOMAI…" at bounding box center [875, 133] width 130 height 23
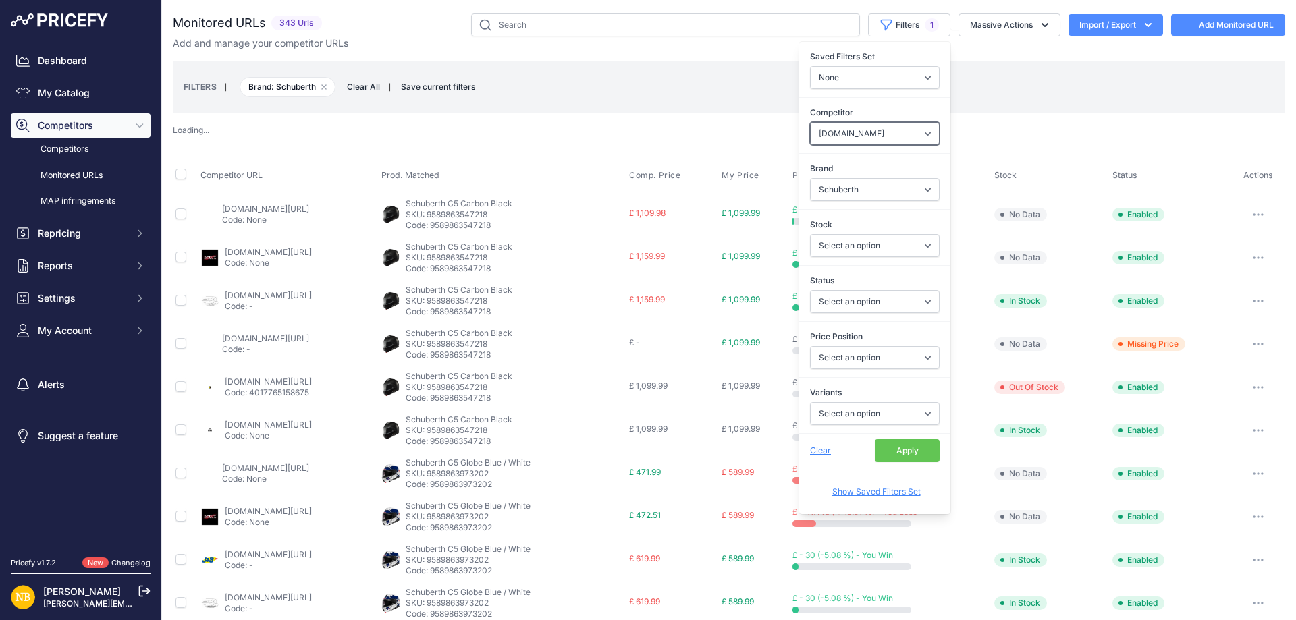
select select
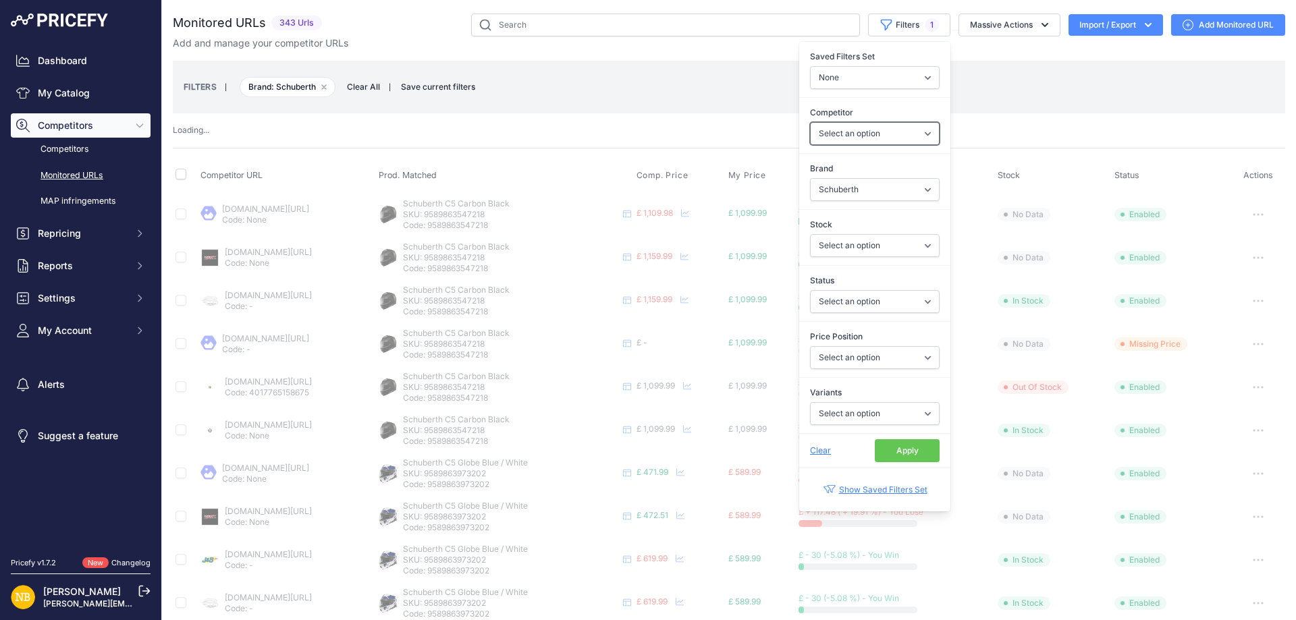
select select "4341"
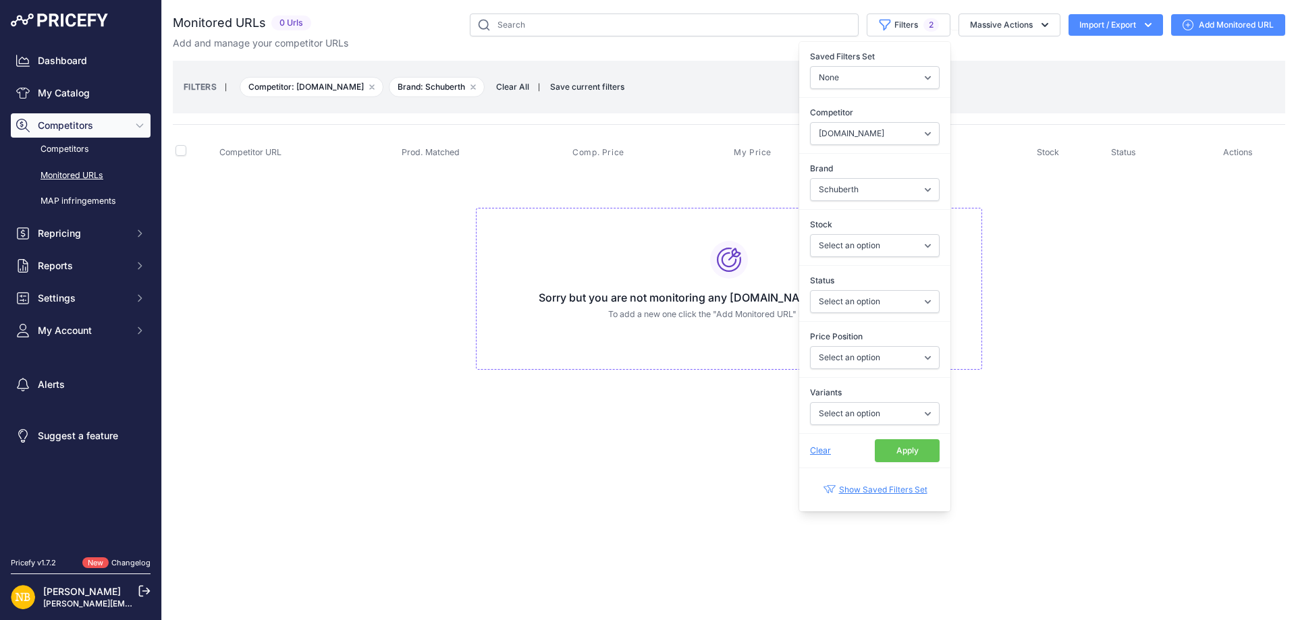
click at [918, 457] on button "Apply" at bounding box center [907, 451] width 65 height 23
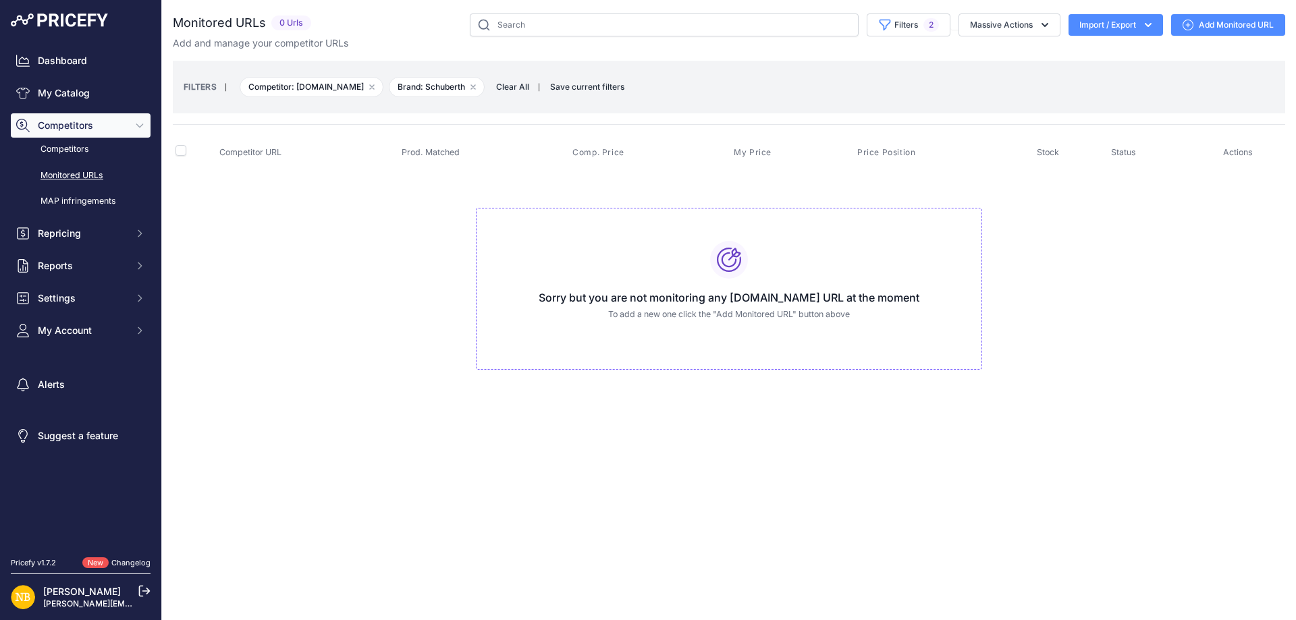
click at [528, 86] on span "Clear All" at bounding box center [512, 87] width 47 height 14
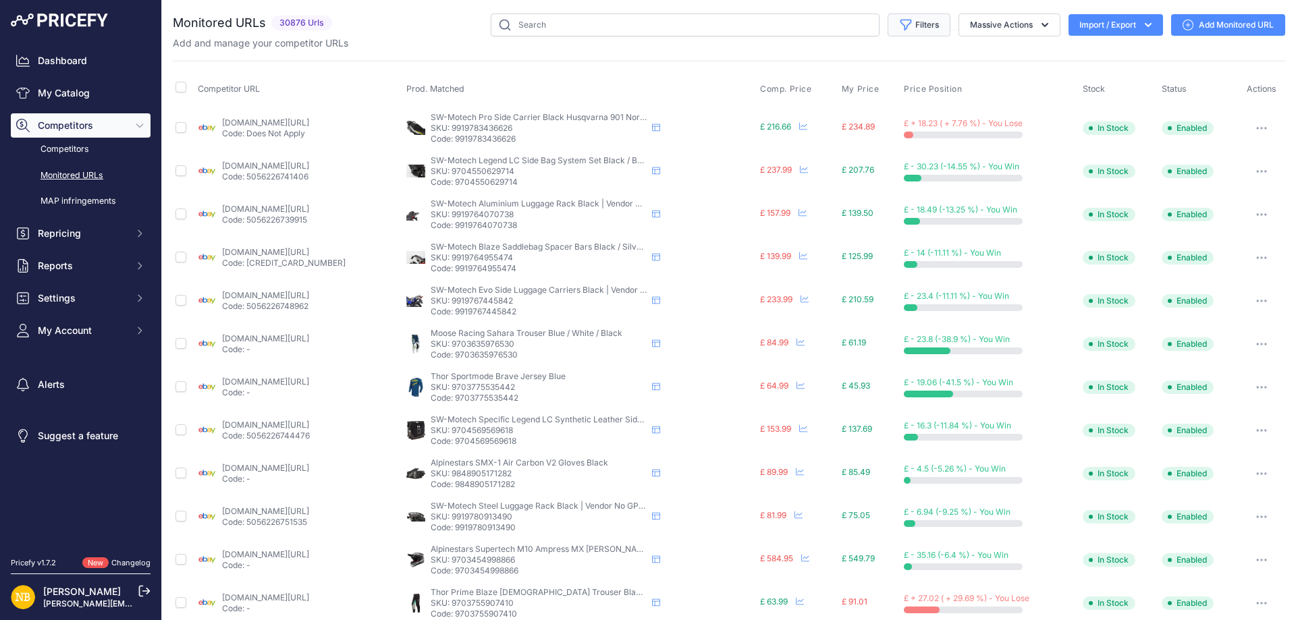
click at [917, 27] on button "Filters" at bounding box center [919, 25] width 63 height 23
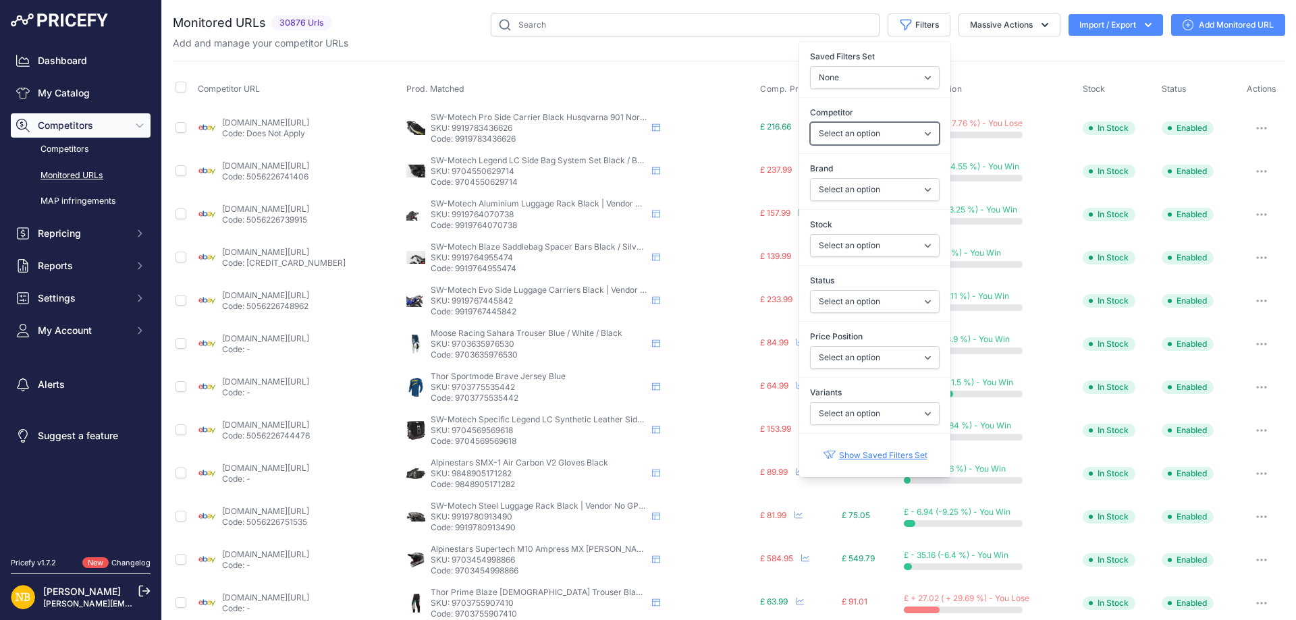
click at [846, 136] on select "Select an option [DOMAIN_NAME] [DOMAIN_NAME] [DOMAIN_NAME] [DOMAIN_NAME] [DOMAI…" at bounding box center [875, 133] width 130 height 23
select select "3972"
click at [810, 122] on select "Select an option [DOMAIN_NAME] [DOMAIN_NAME] [DOMAIN_NAME] [DOMAIN_NAME] [DOMAI…" at bounding box center [875, 133] width 130 height 23
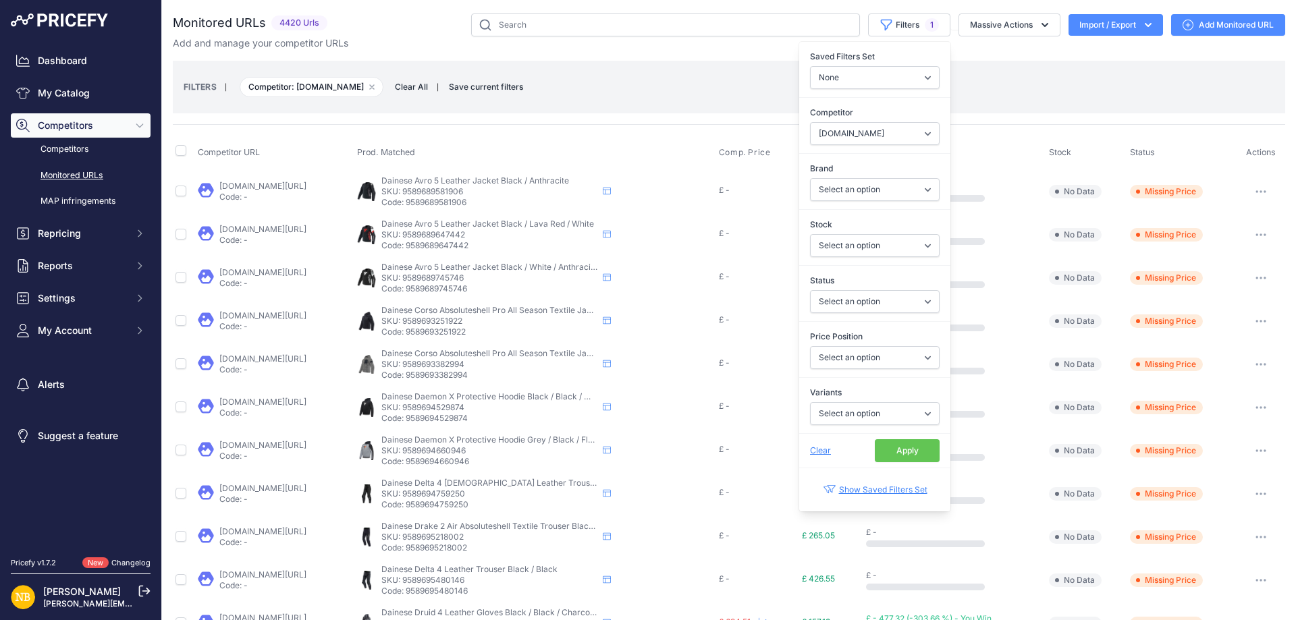
click at [879, 452] on button "Apply" at bounding box center [907, 451] width 65 height 23
